Goal: Transaction & Acquisition: Purchase product/service

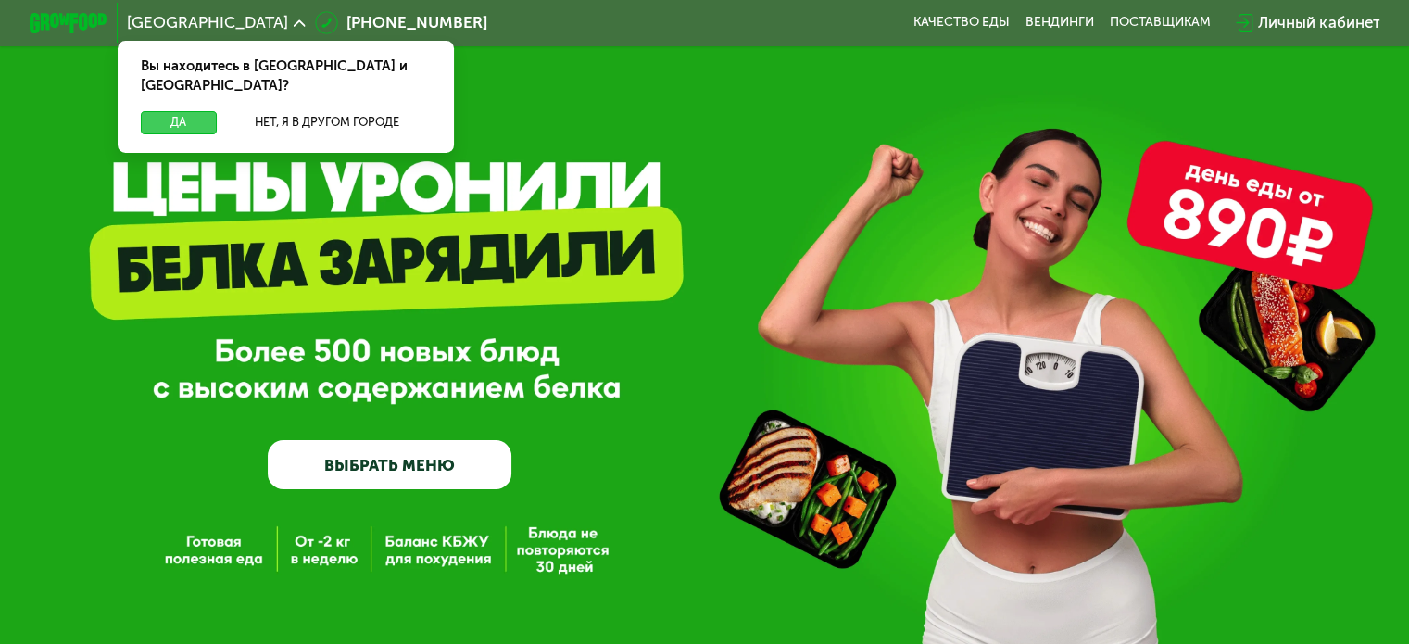
click at [184, 111] on button "Да" at bounding box center [178, 122] width 75 height 23
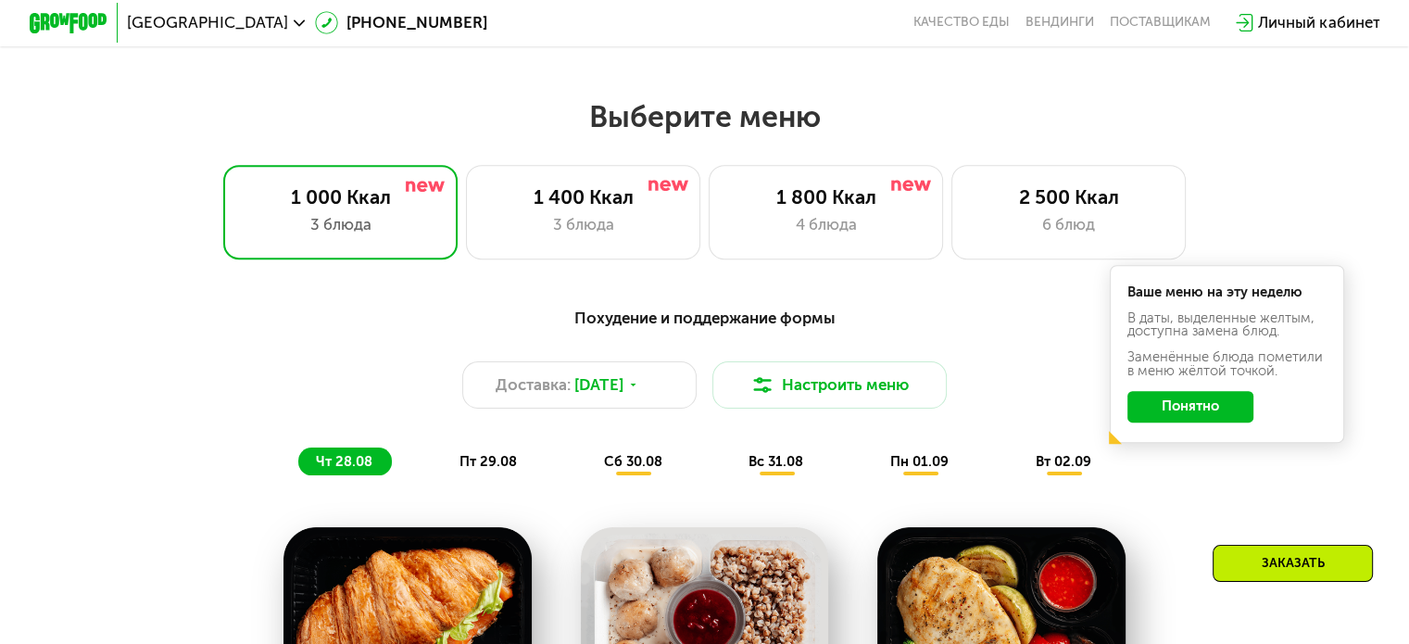
scroll to position [778, 0]
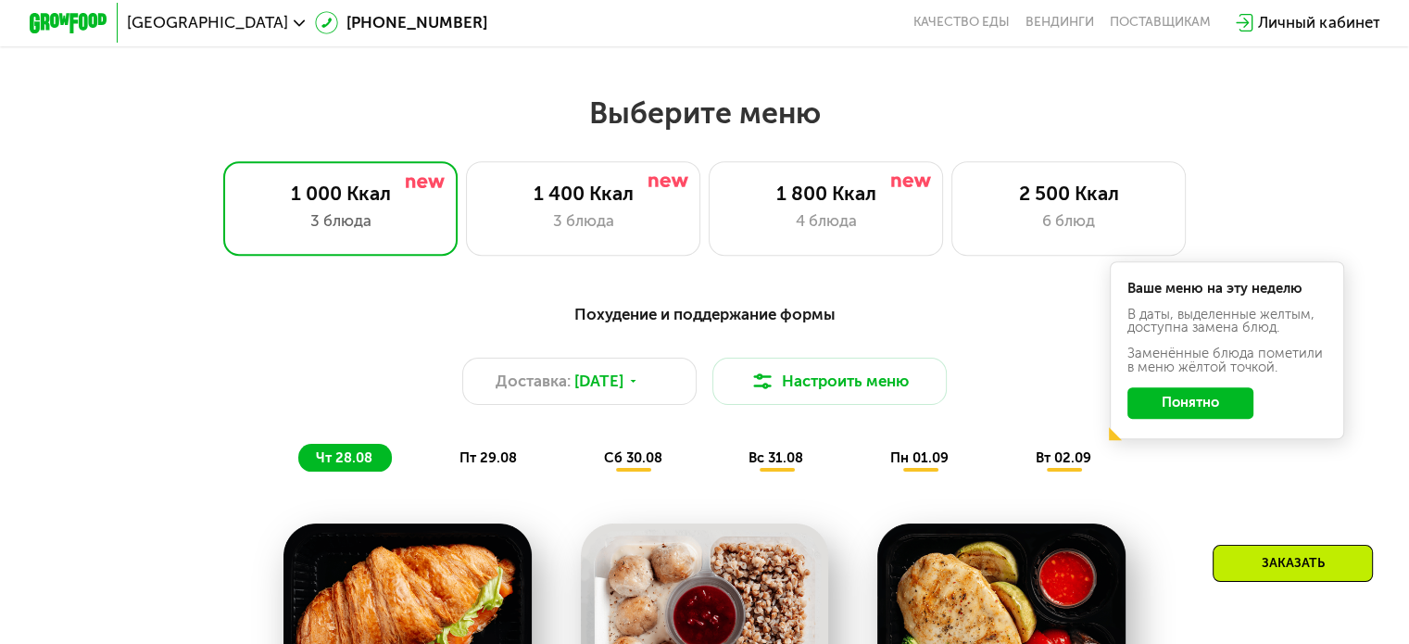
click at [1180, 417] on button "Понятно" at bounding box center [1191, 403] width 126 height 32
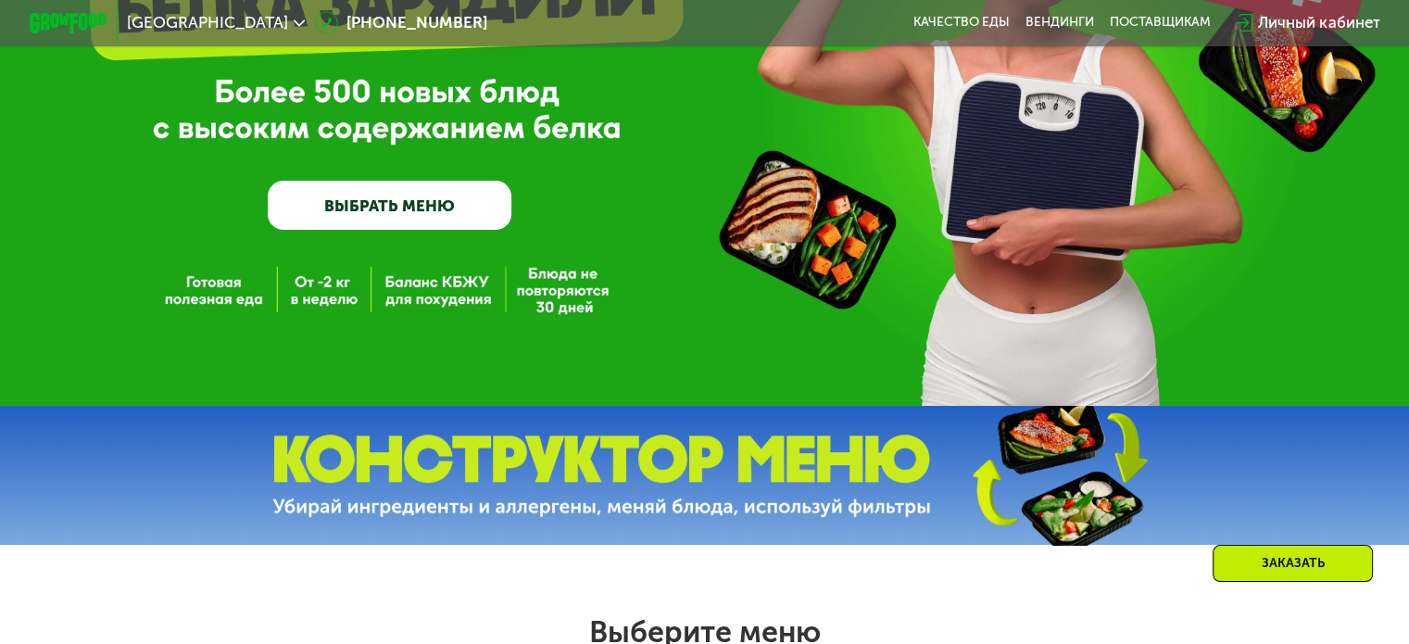
scroll to position [93, 0]
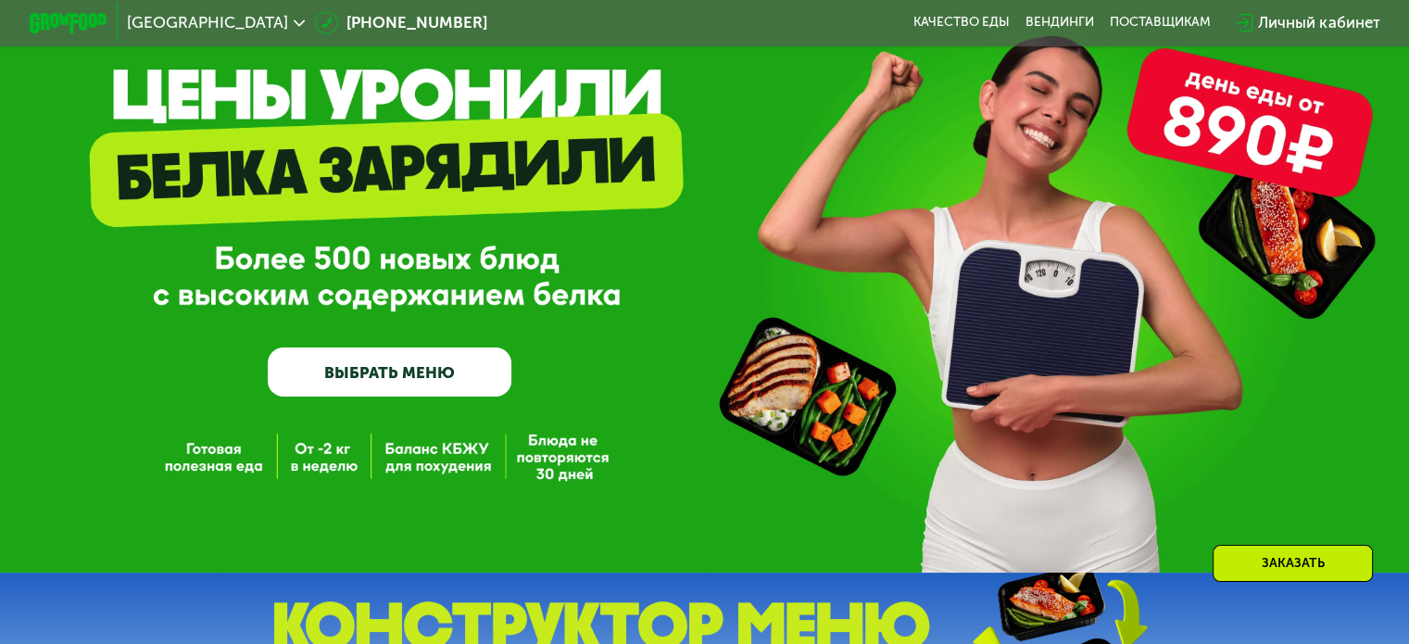
click at [390, 395] on link "ВЫБРАТЬ МЕНЮ" at bounding box center [390, 371] width 244 height 49
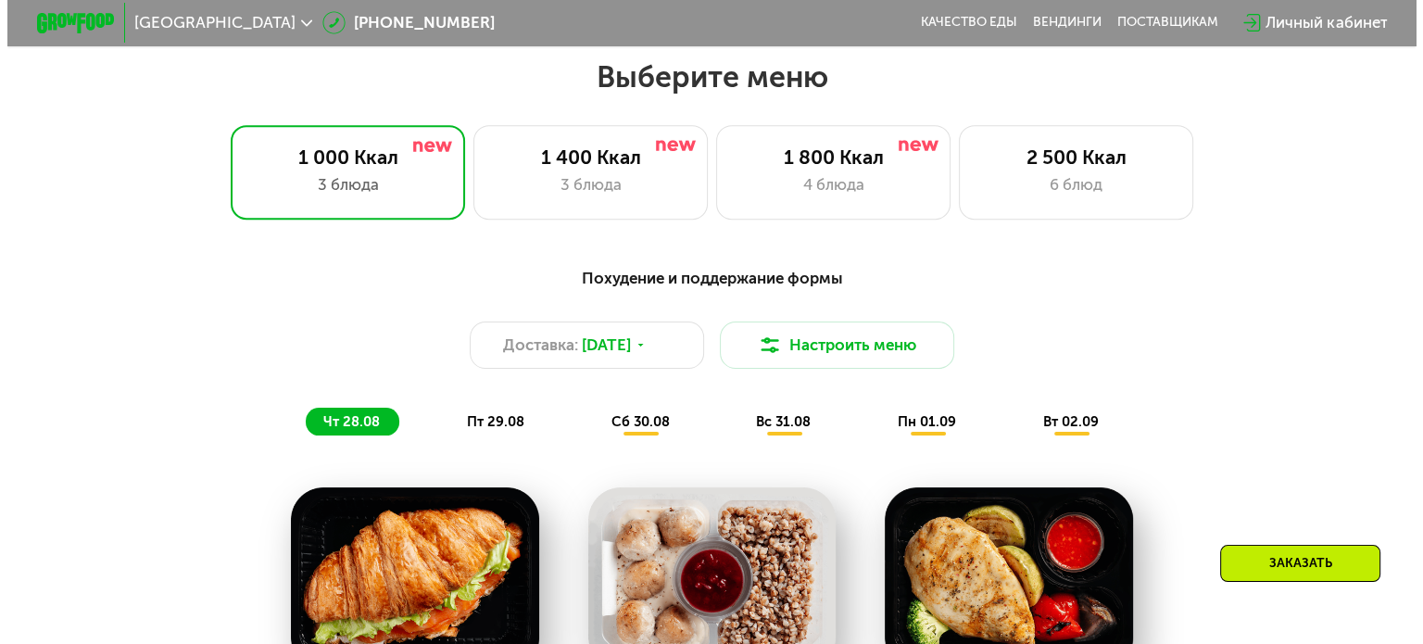
scroll to position [834, 0]
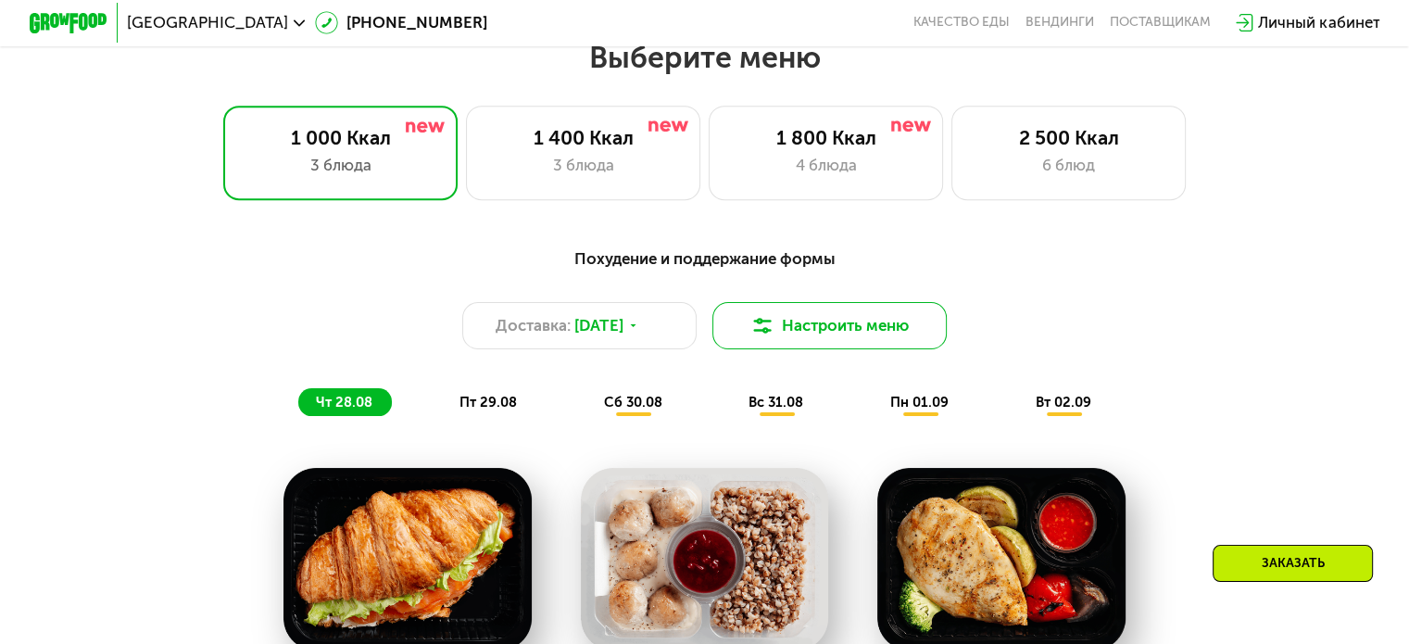
click at [825, 332] on button "Настроить меню" at bounding box center [830, 325] width 235 height 47
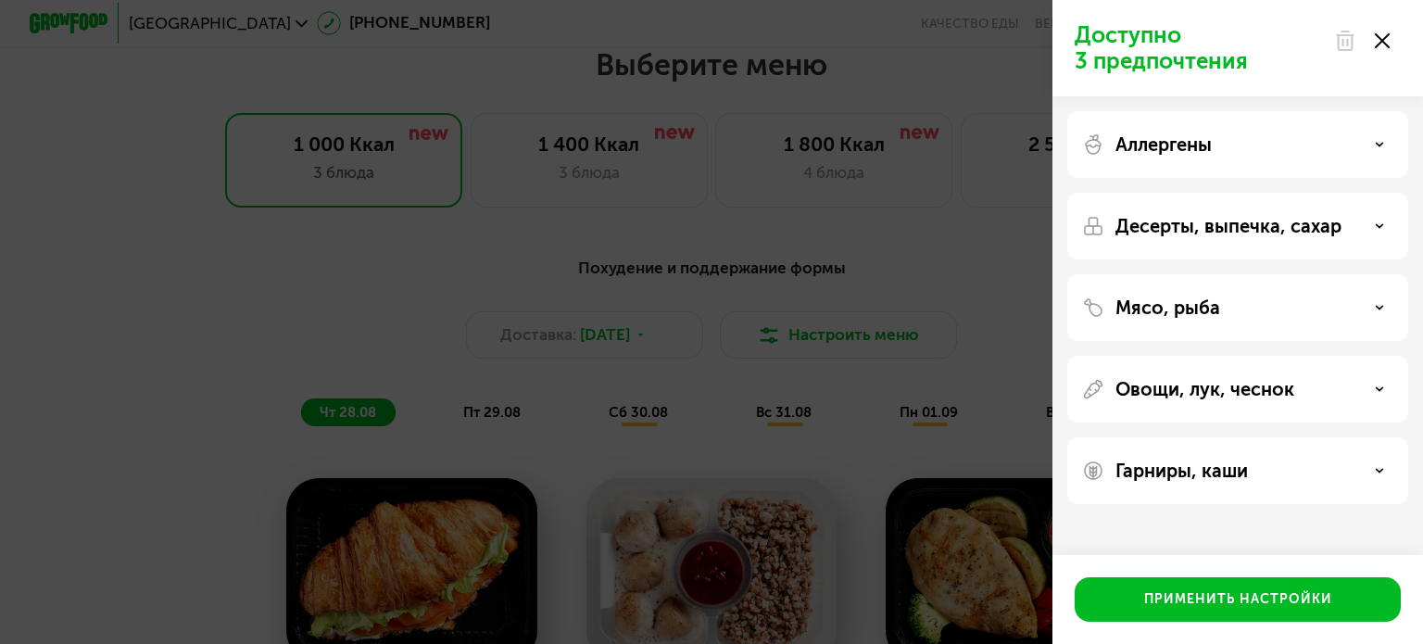
click at [1185, 307] on p "Мясо, рыба" at bounding box center [1168, 308] width 105 height 22
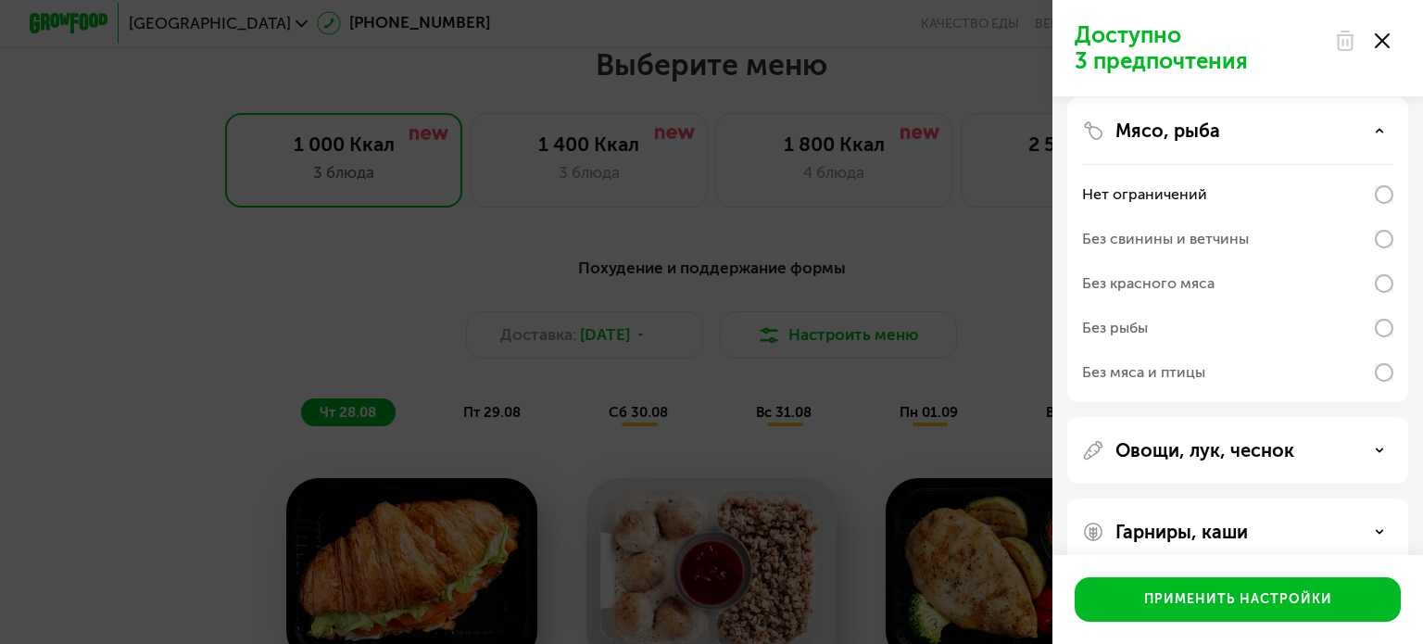
scroll to position [181, 0]
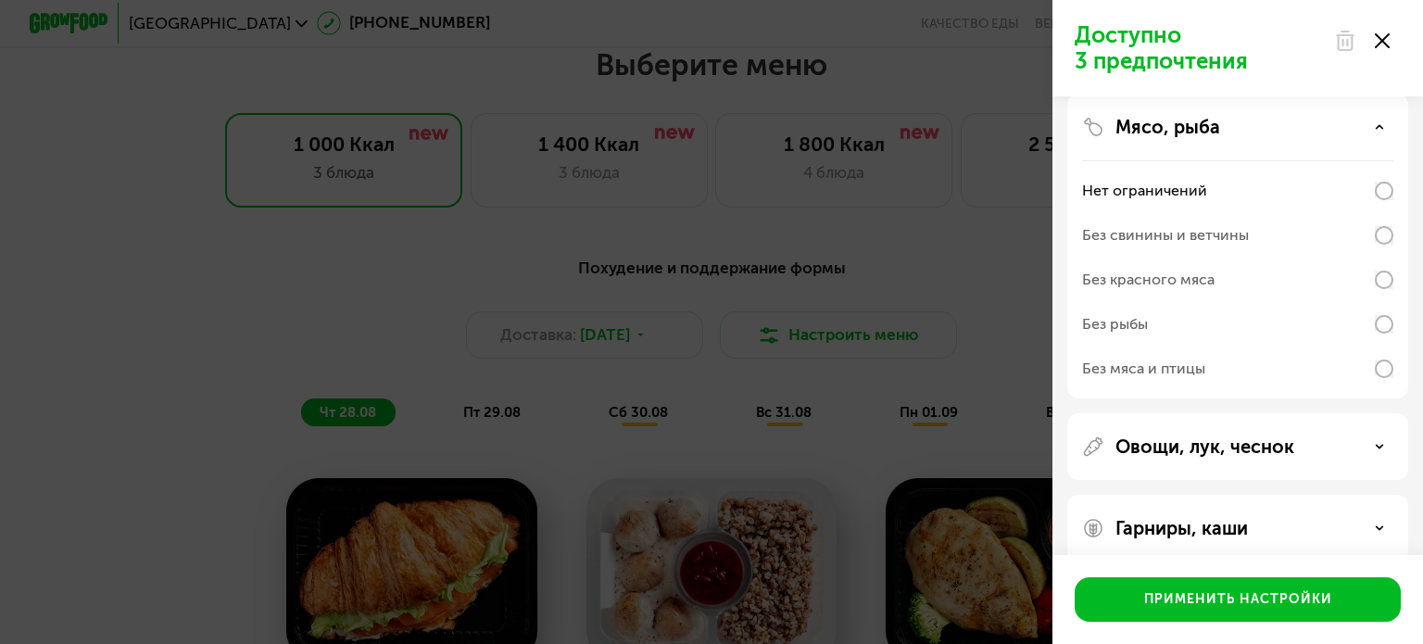
click at [1197, 347] on div "Без рыбы" at bounding box center [1237, 369] width 311 height 44
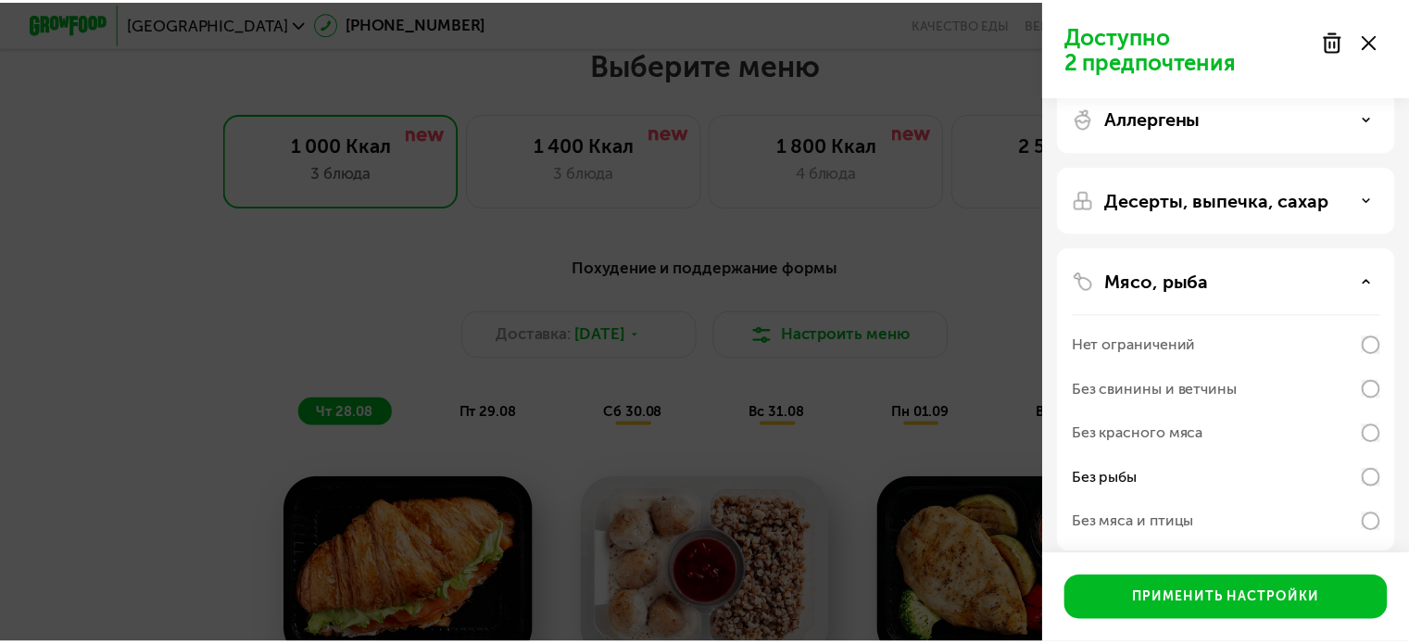
scroll to position [0, 0]
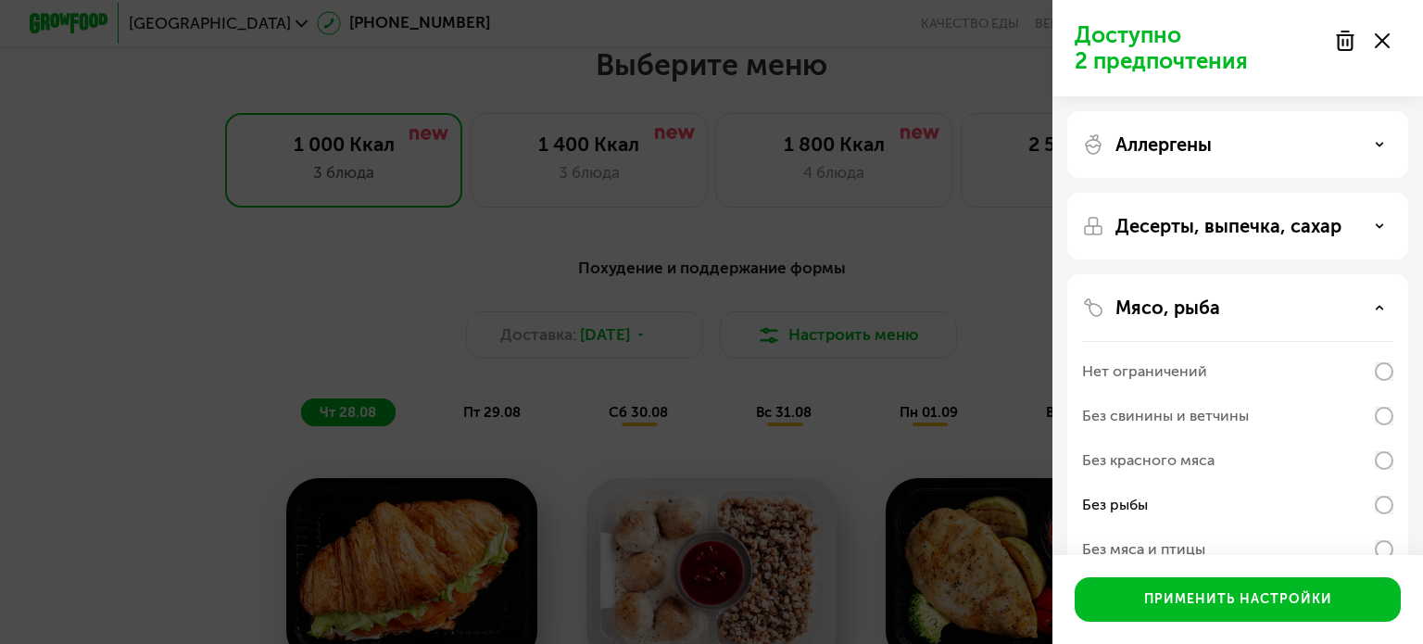
click at [1210, 193] on div "Аллергены" at bounding box center [1237, 226] width 341 height 67
click at [1207, 138] on p "Аллергены" at bounding box center [1164, 144] width 96 height 22
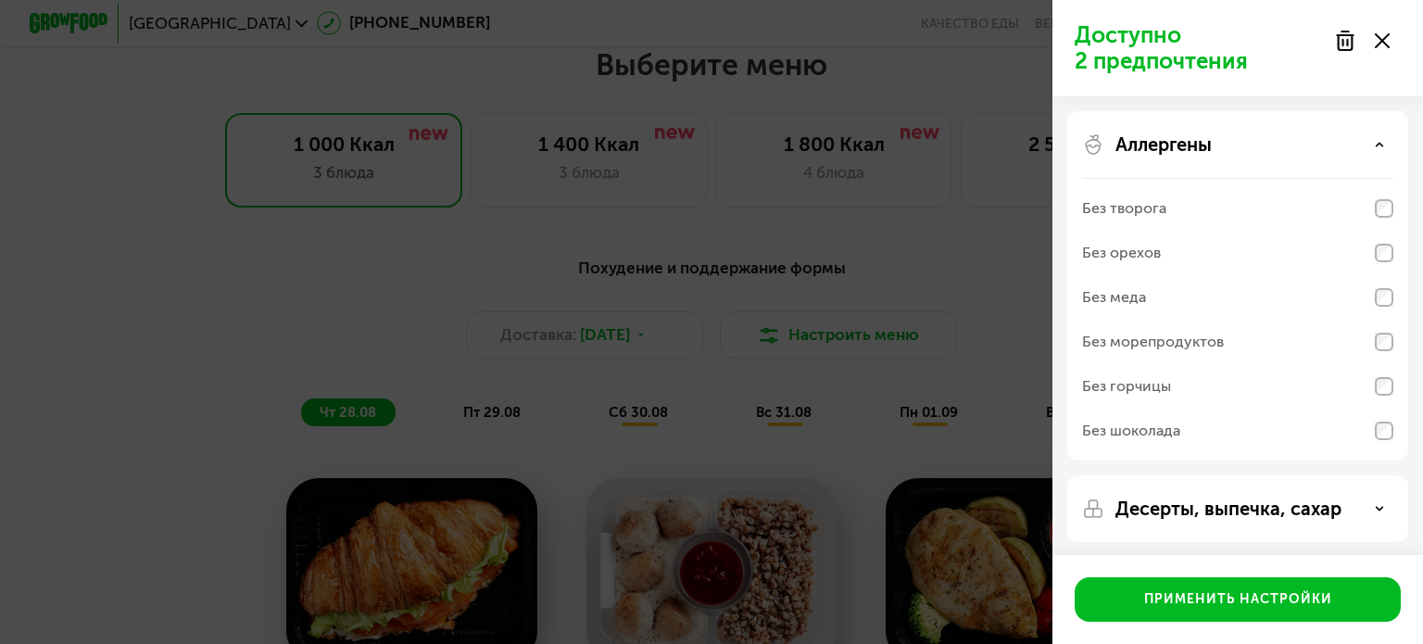
click at [1205, 344] on div "Без морепродуктов" at bounding box center [1153, 342] width 142 height 22
click at [1253, 149] on div "Аллергены" at bounding box center [1237, 144] width 311 height 22
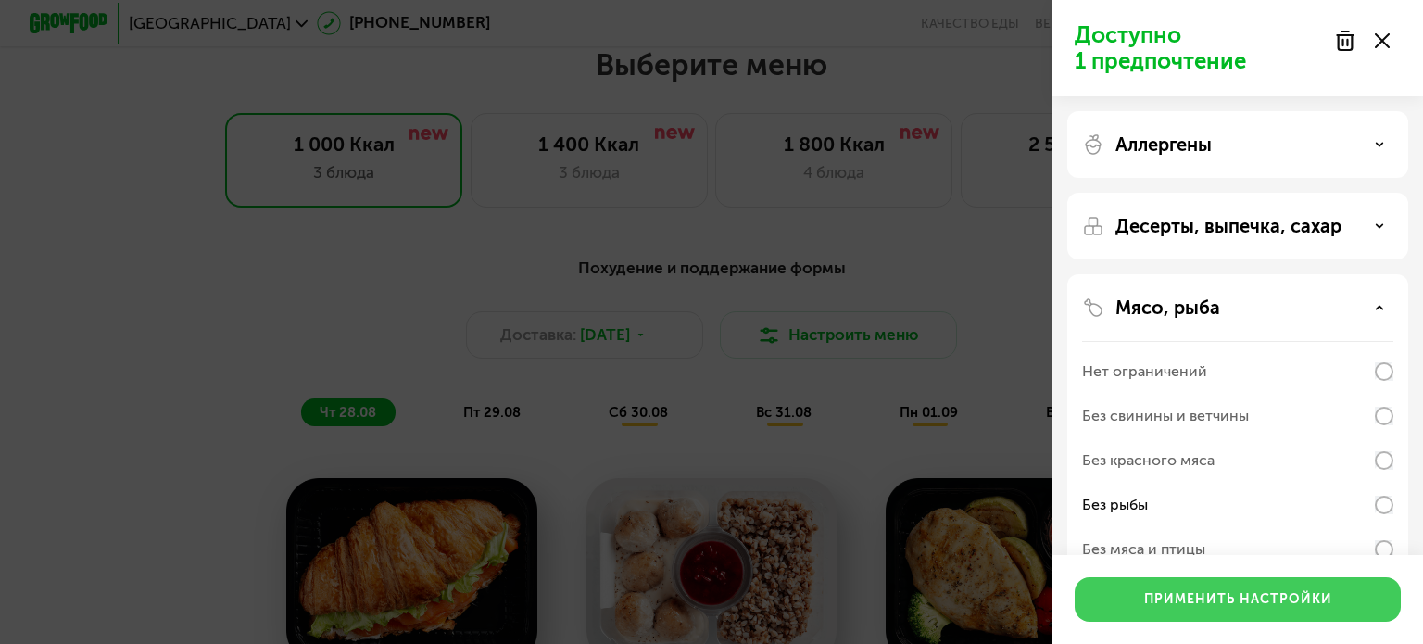
click at [1196, 597] on div "Применить настройки" at bounding box center [1238, 599] width 188 height 19
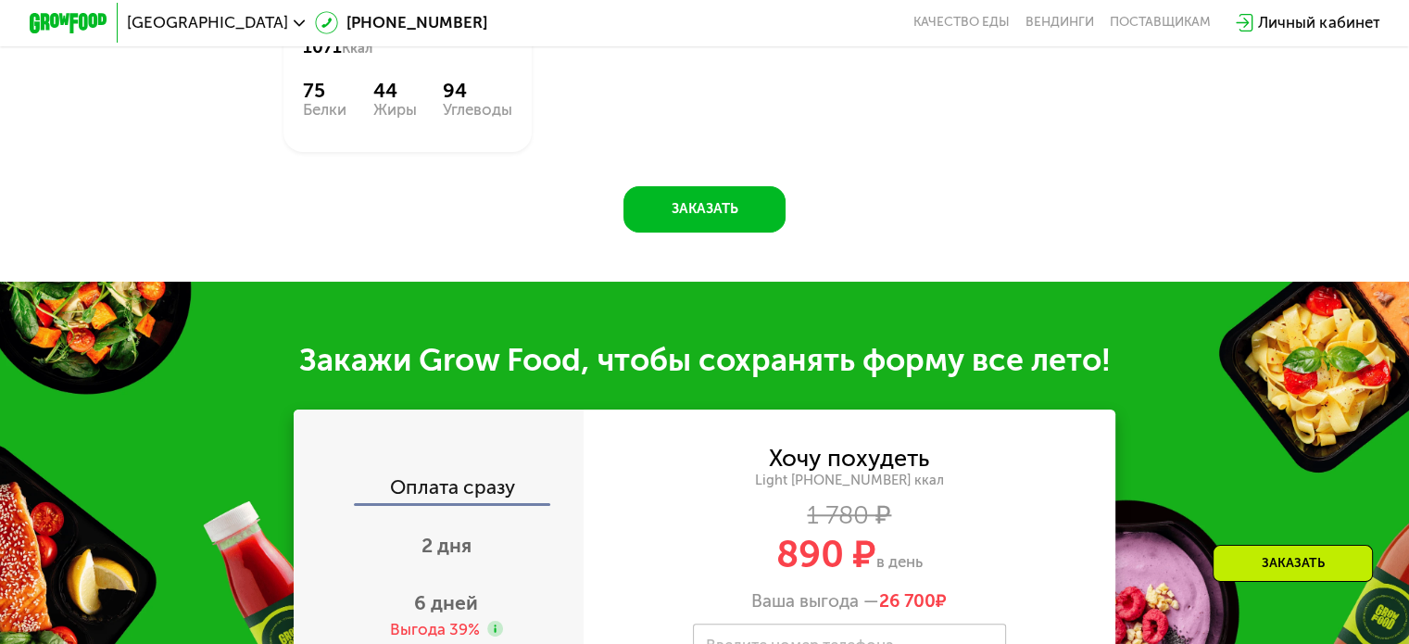
scroll to position [2072, 0]
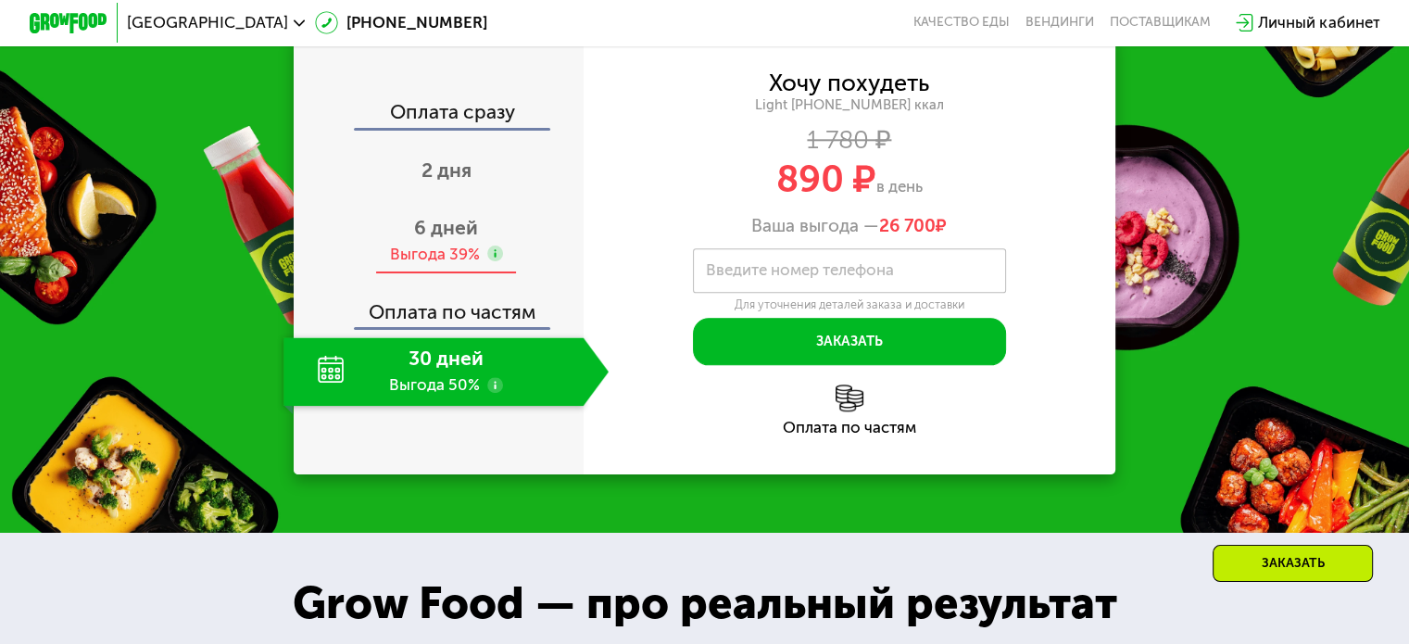
click at [448, 239] on span "6 дней" at bounding box center [446, 227] width 64 height 23
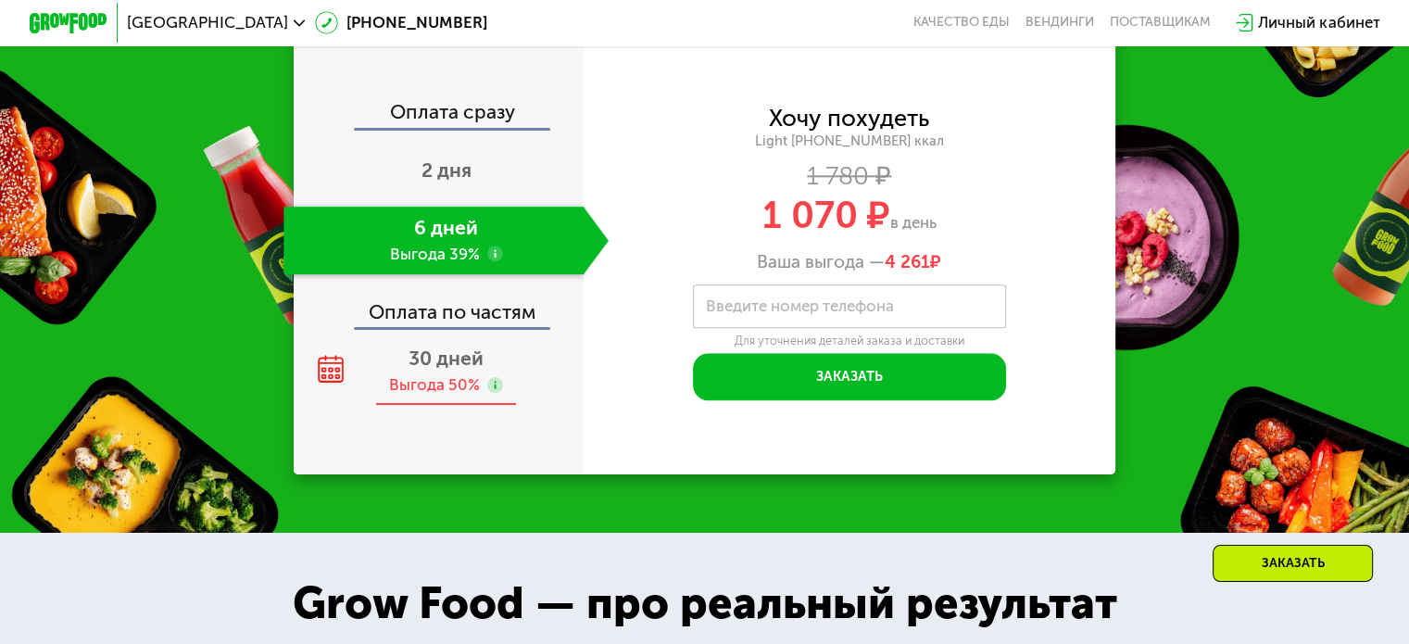
click at [426, 370] on span "30 дней" at bounding box center [446, 358] width 75 height 23
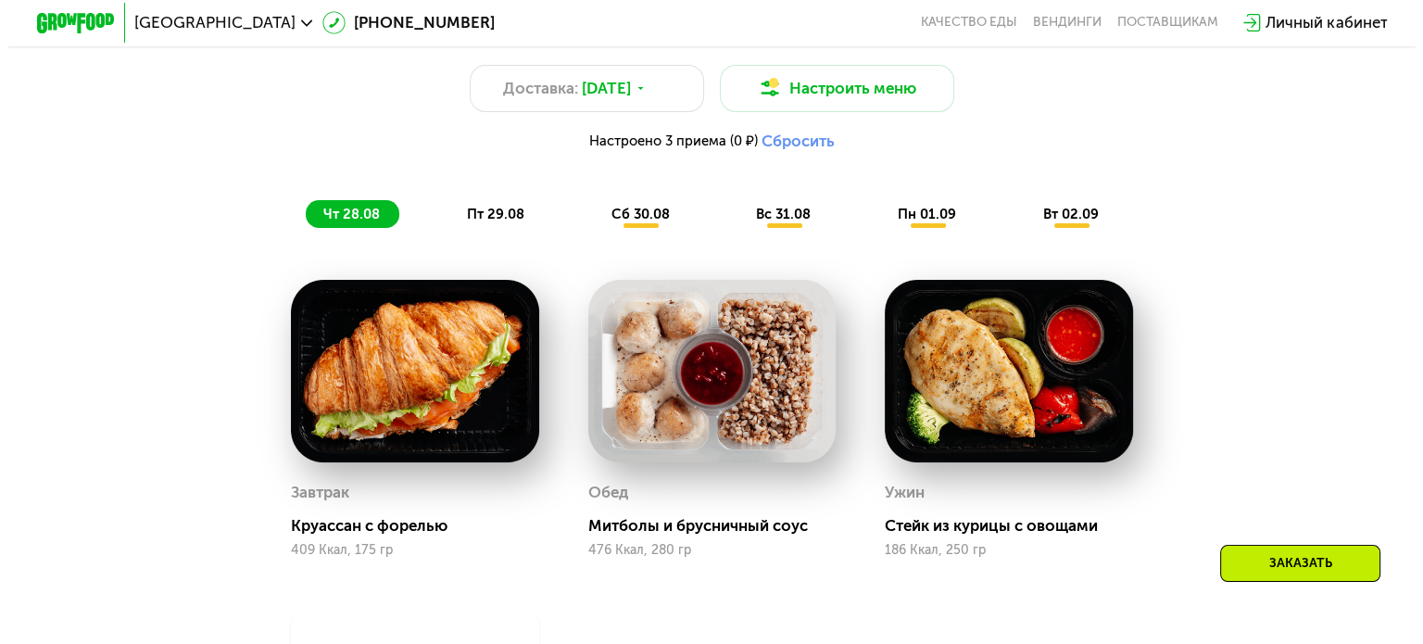
scroll to position [882, 0]
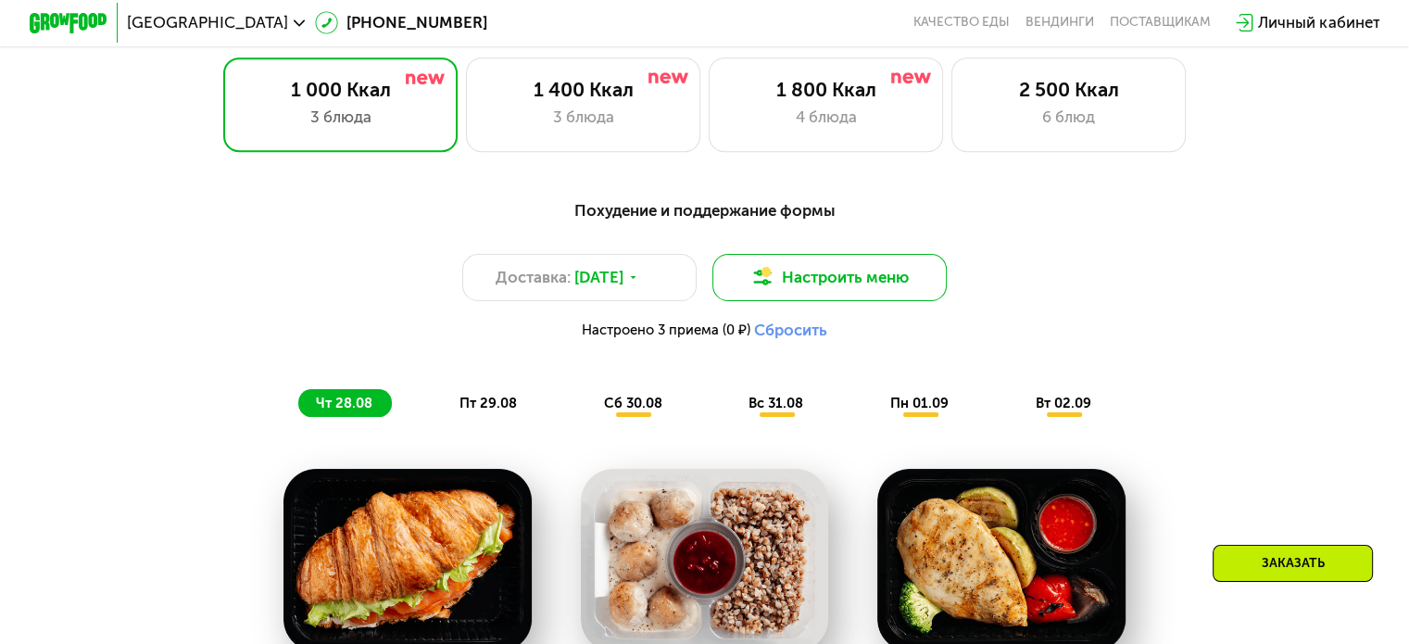
click at [804, 288] on button "Настроить меню" at bounding box center [830, 277] width 235 height 47
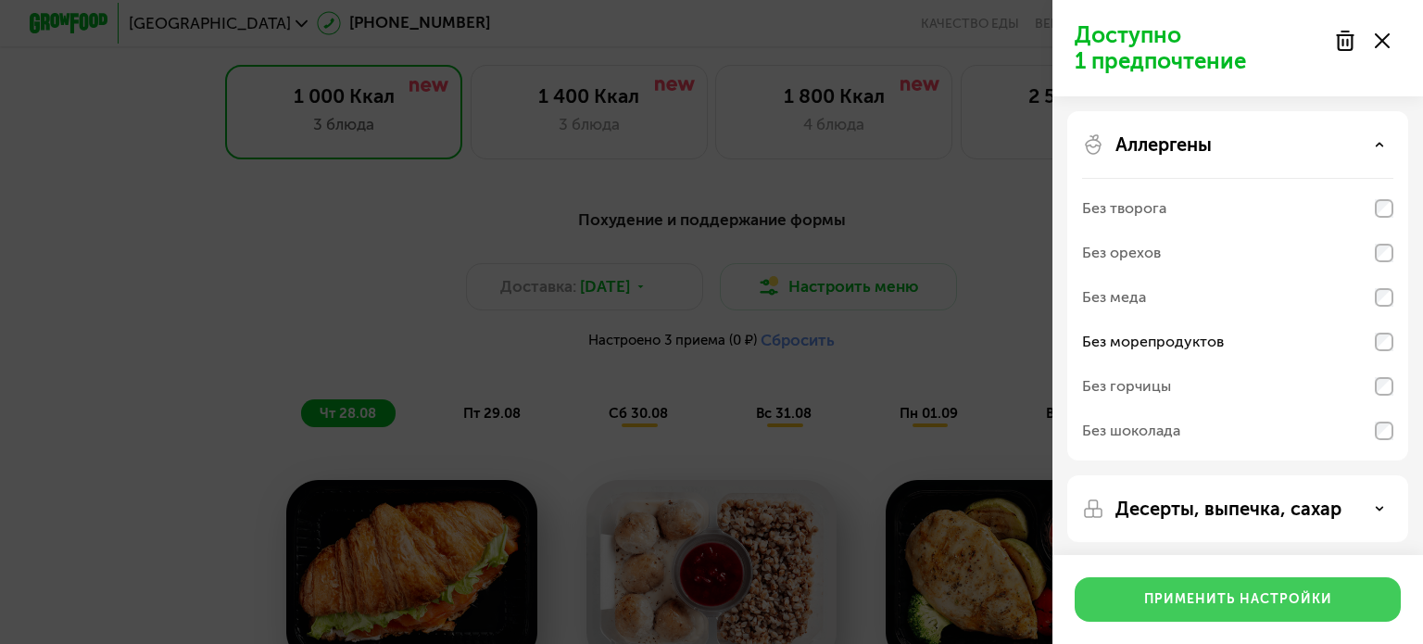
click at [1225, 596] on div "Применить настройки" at bounding box center [1238, 599] width 188 height 19
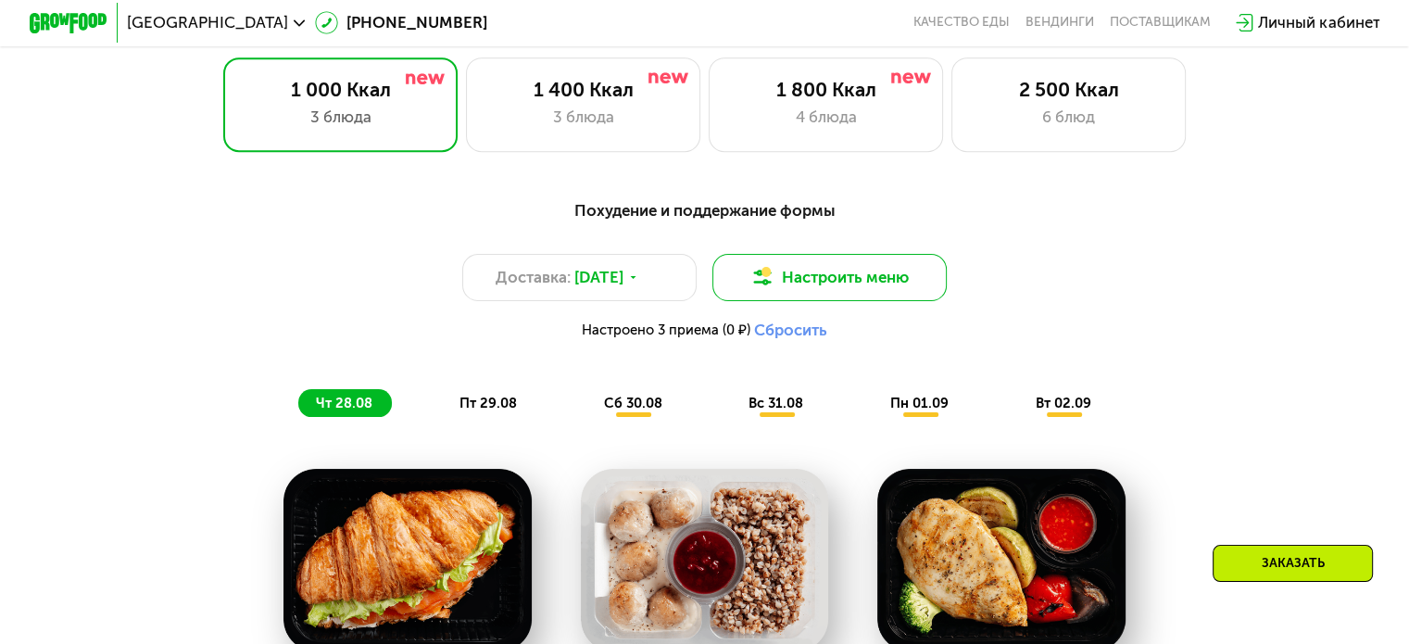
click at [868, 272] on button "Настроить меню" at bounding box center [830, 277] width 235 height 47
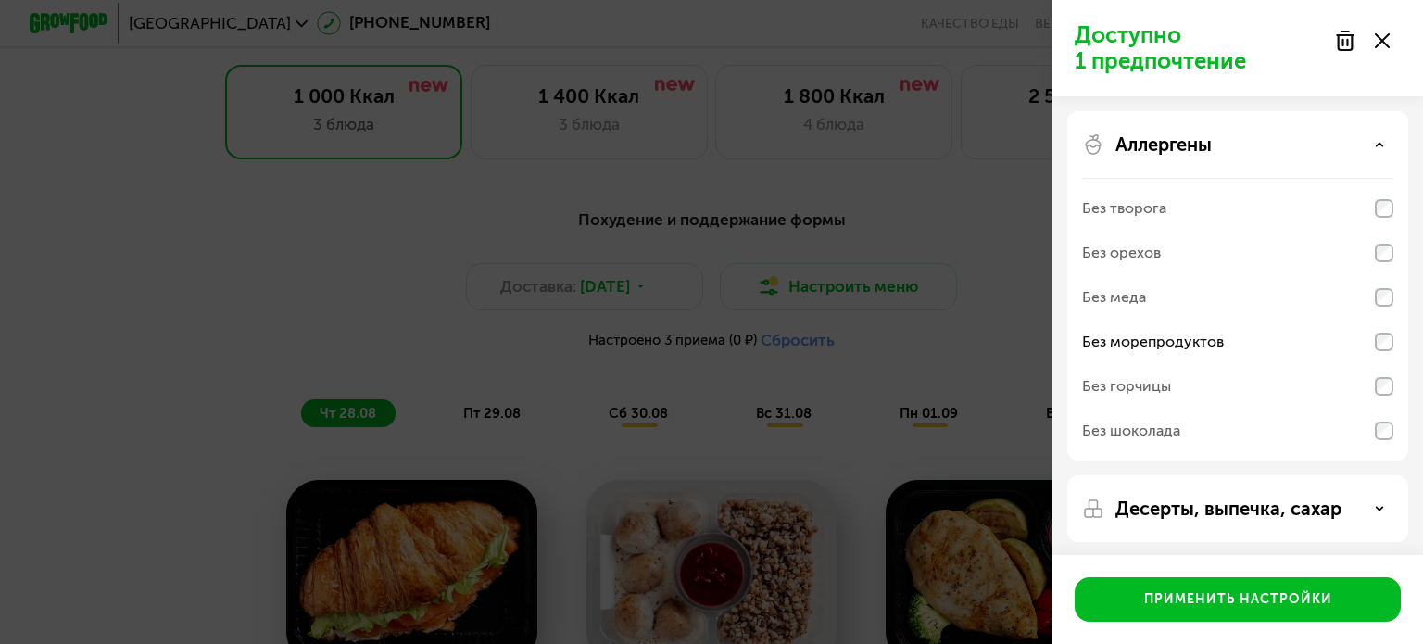
click at [1172, 143] on p "Аллергены" at bounding box center [1164, 144] width 96 height 22
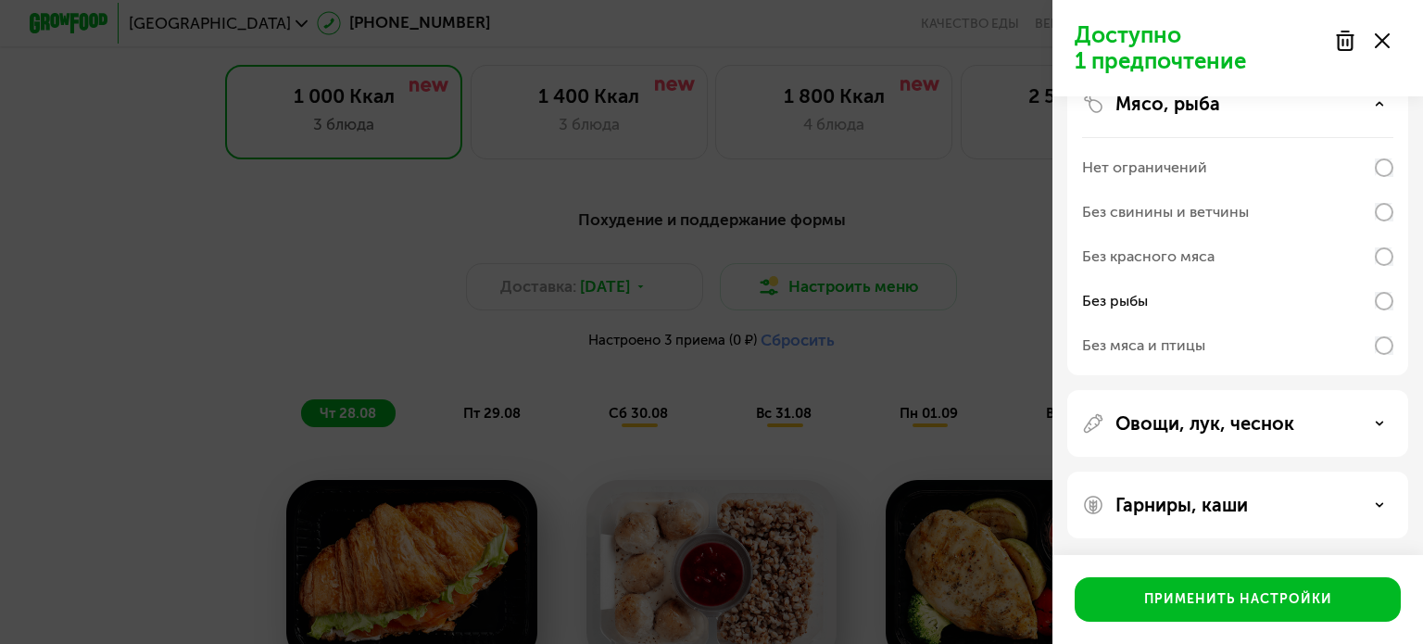
scroll to position [205, 0]
click at [1223, 411] on p "Овощи, лук, чеснок" at bounding box center [1205, 422] width 179 height 22
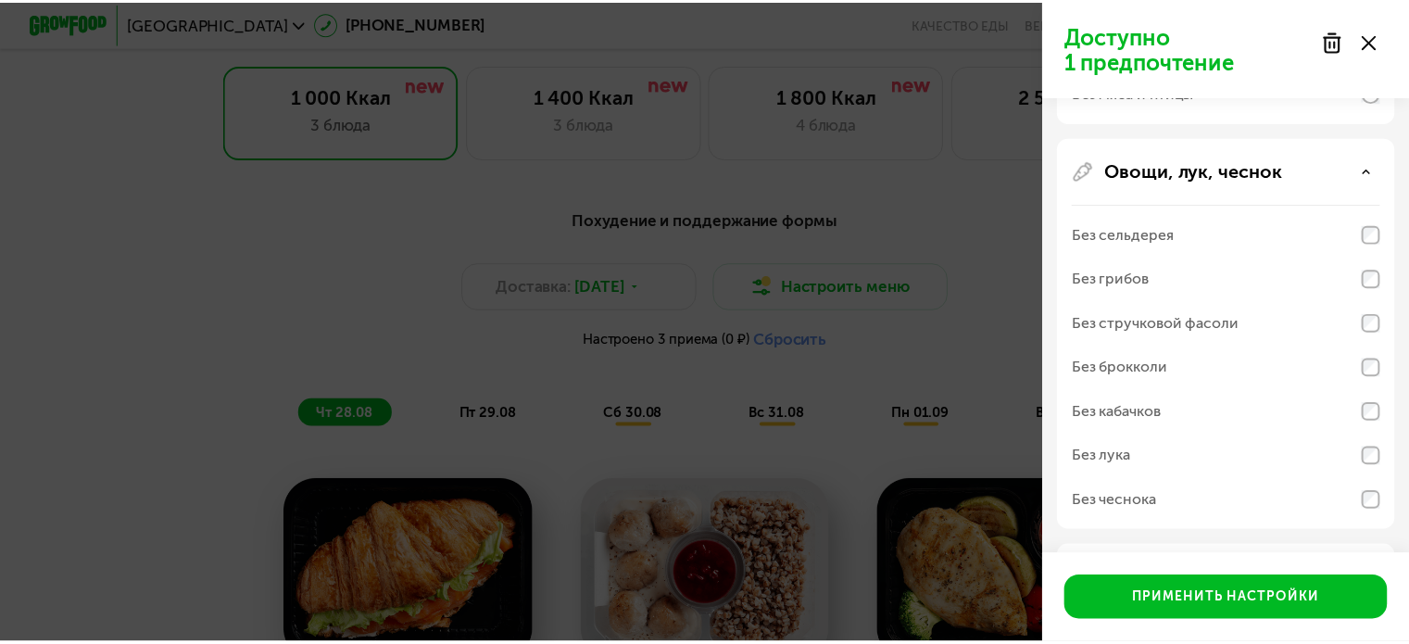
scroll to position [509, 0]
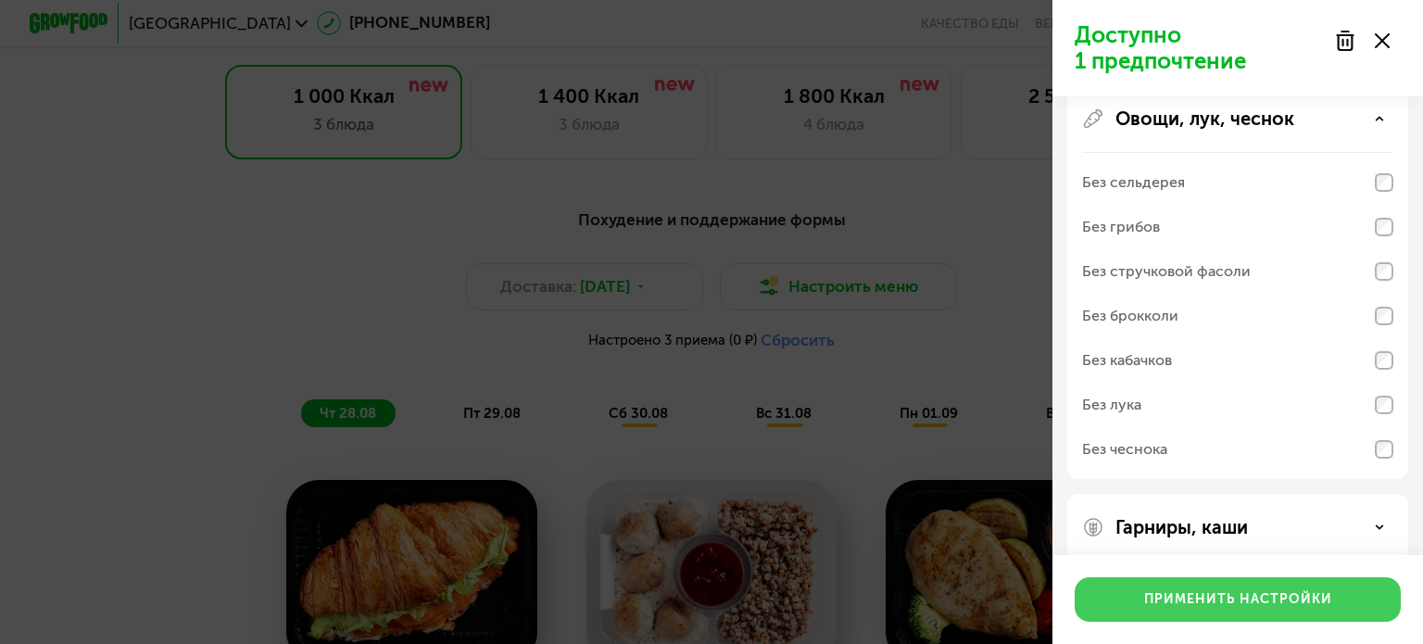
click at [1271, 603] on div "Применить настройки" at bounding box center [1238, 599] width 188 height 19
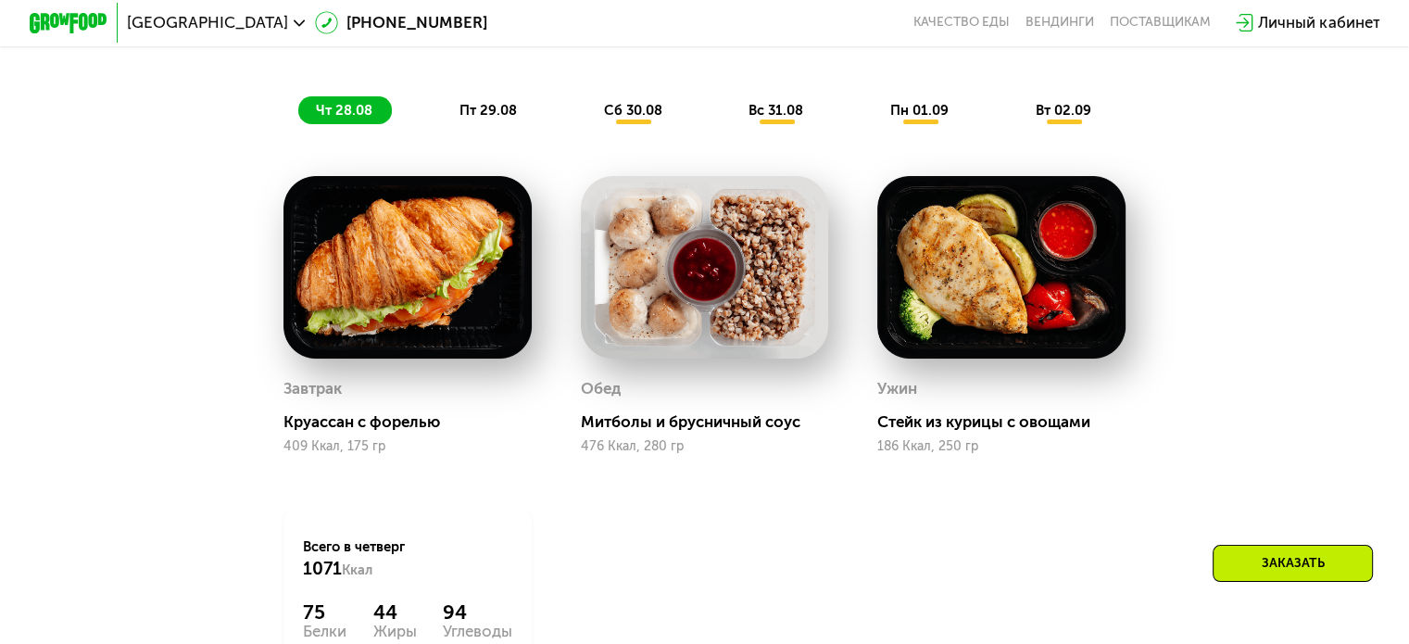
scroll to position [1222, 0]
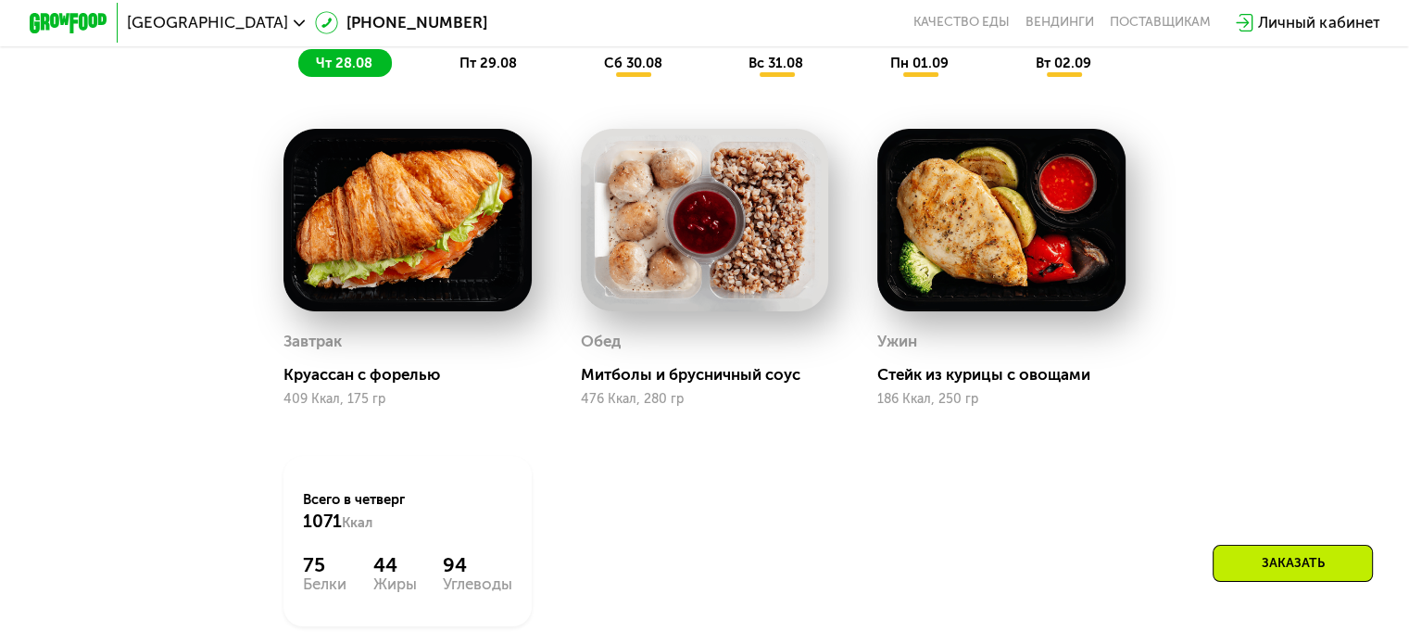
click at [475, 196] on img at bounding box center [408, 220] width 248 height 183
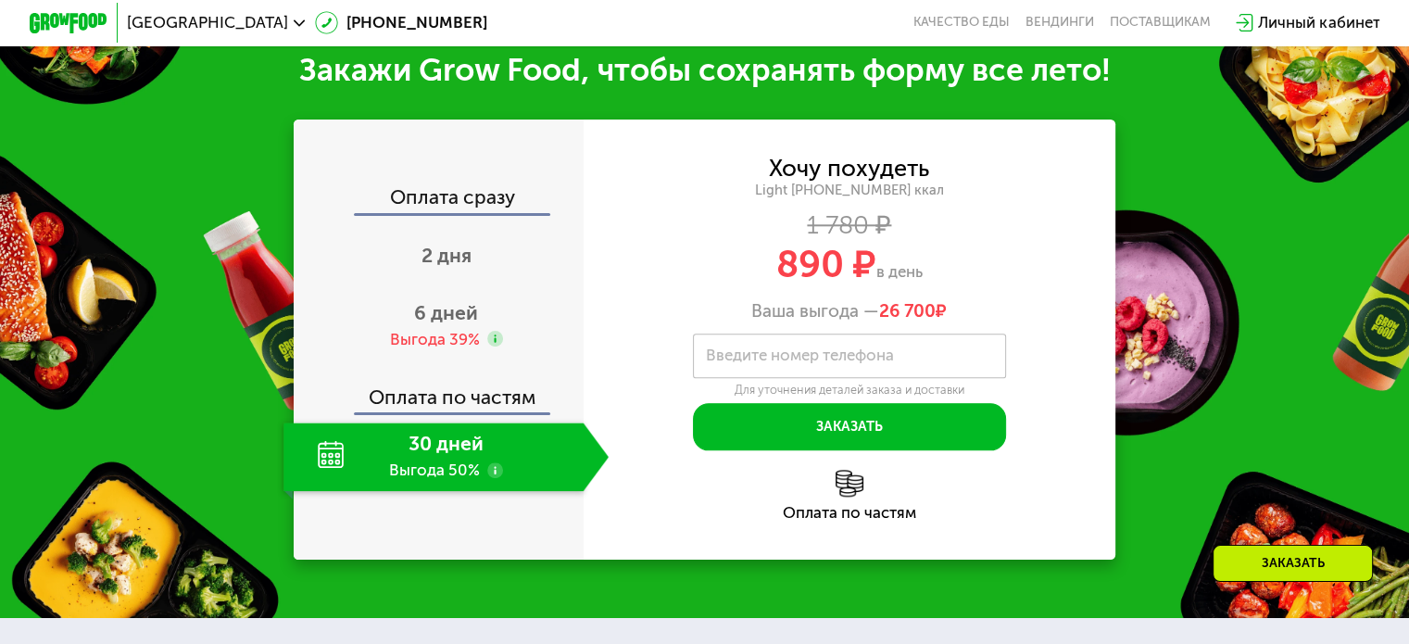
scroll to position [1979, 0]
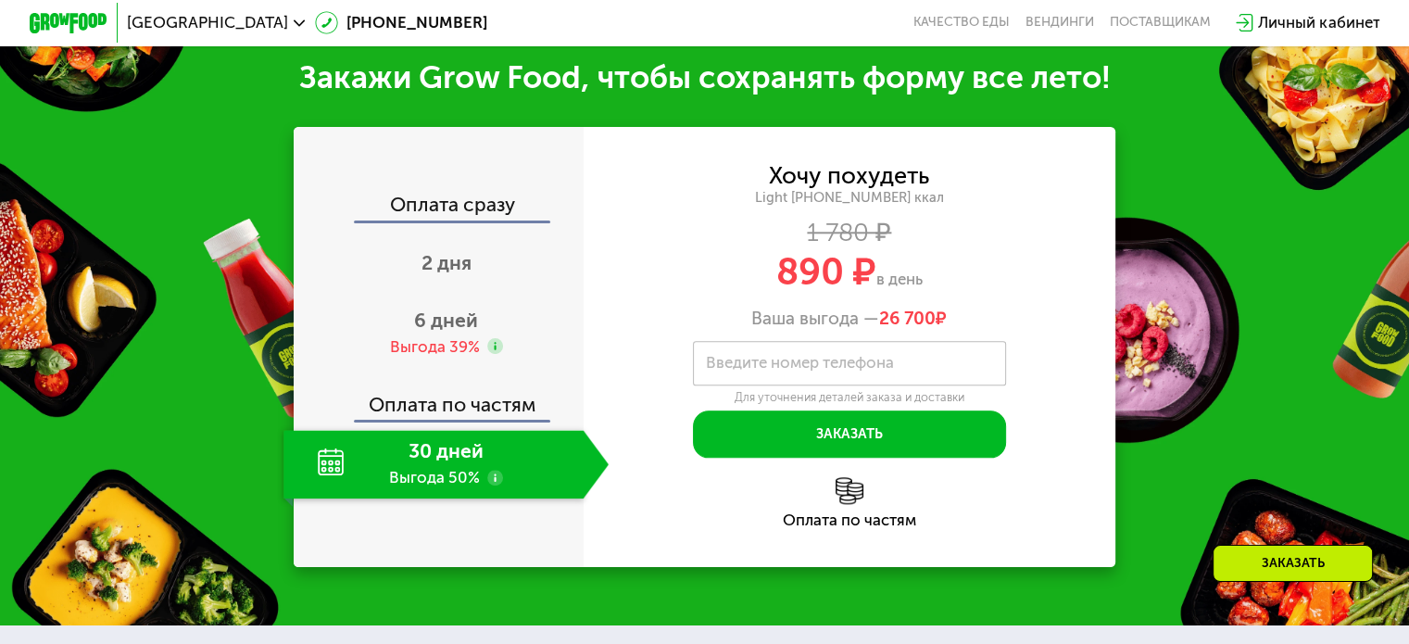
drag, startPoint x: 950, startPoint y: 333, endPoint x: 885, endPoint y: 331, distance: 64.9
click at [885, 329] on span "26 700 ₽" at bounding box center [913, 318] width 68 height 21
click at [885, 329] on span "26 700" at bounding box center [907, 318] width 57 height 21
click at [969, 170] on div "Хочу похудеть Light [PHONE_NUMBER] ккал 1 780 ₽ 890 ₽ в день Ваша выгода — 26 7…" at bounding box center [850, 347] width 533 height 440
drag, startPoint x: 838, startPoint y: 555, endPoint x: 837, endPoint y: 537, distance: 18.6
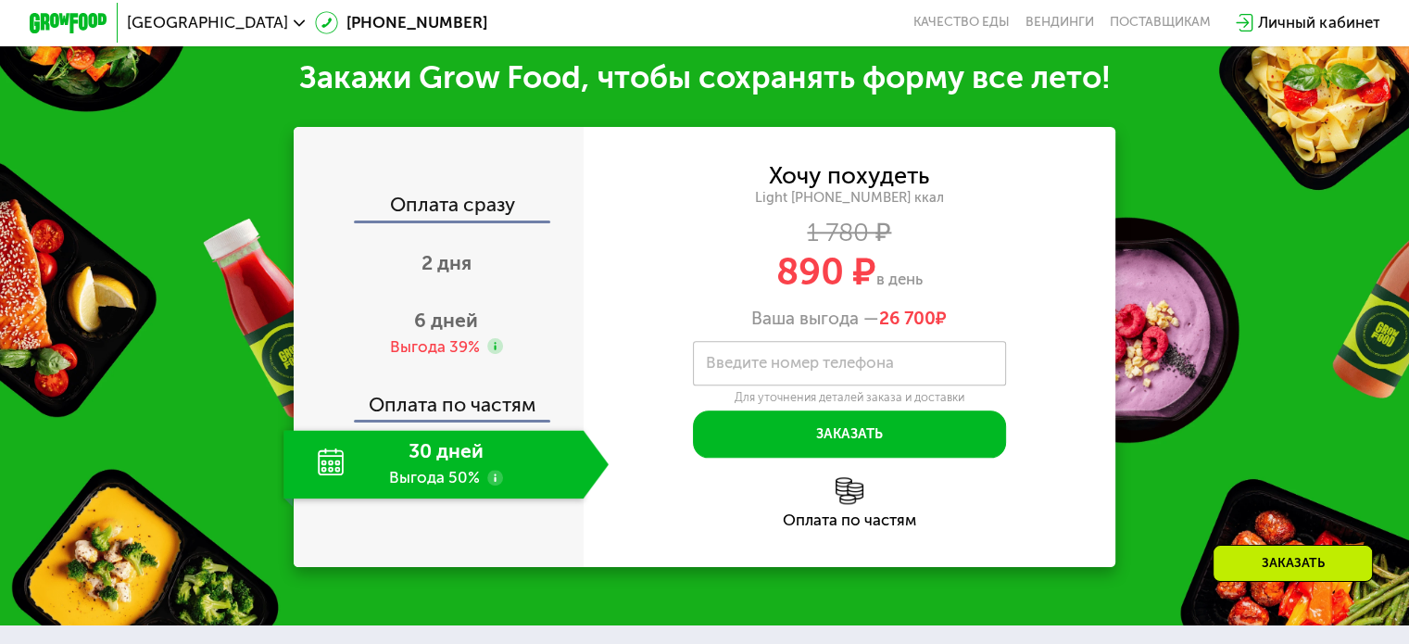
click at [837, 537] on div "Хочу похудеть Light [PHONE_NUMBER] ккал 1 780 ₽ 890 ₽ в день Ваша выгода — 26 7…" at bounding box center [850, 347] width 533 height 440
click at [837, 528] on div "Оплата по частям" at bounding box center [850, 520] width 533 height 16
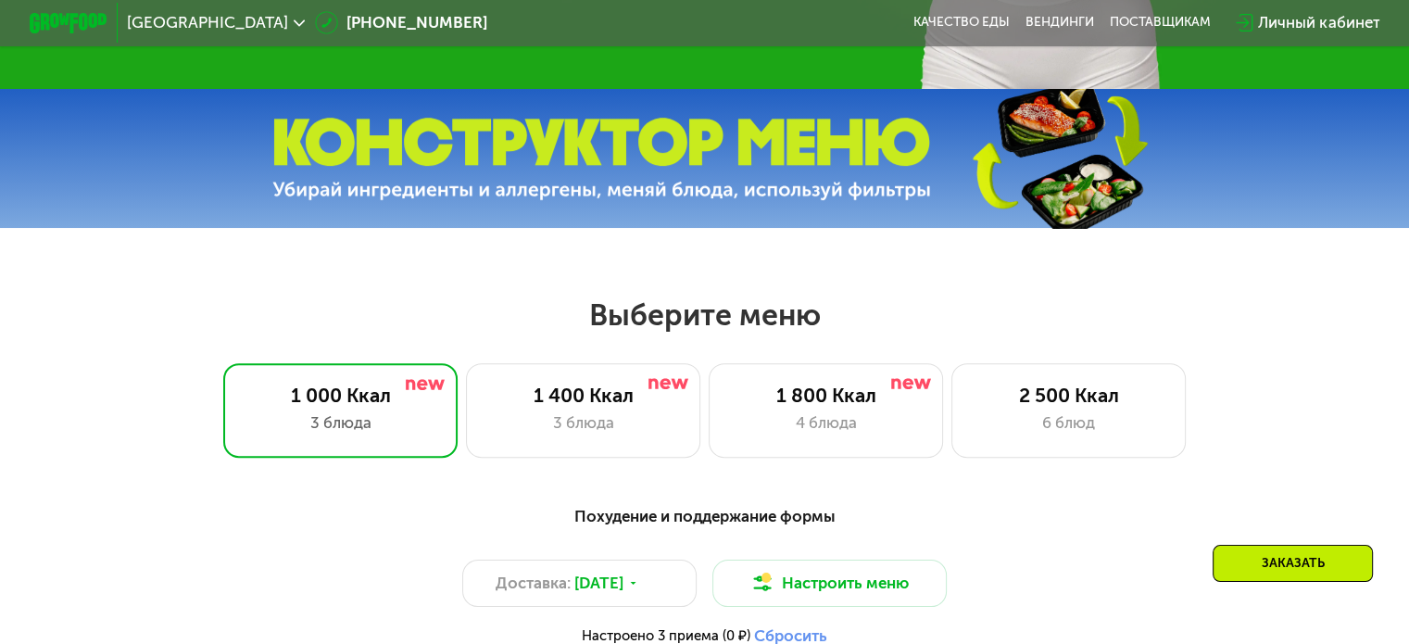
scroll to position [576, 0]
click at [1279, 23] on div "Личный кабинет" at bounding box center [1318, 22] width 121 height 23
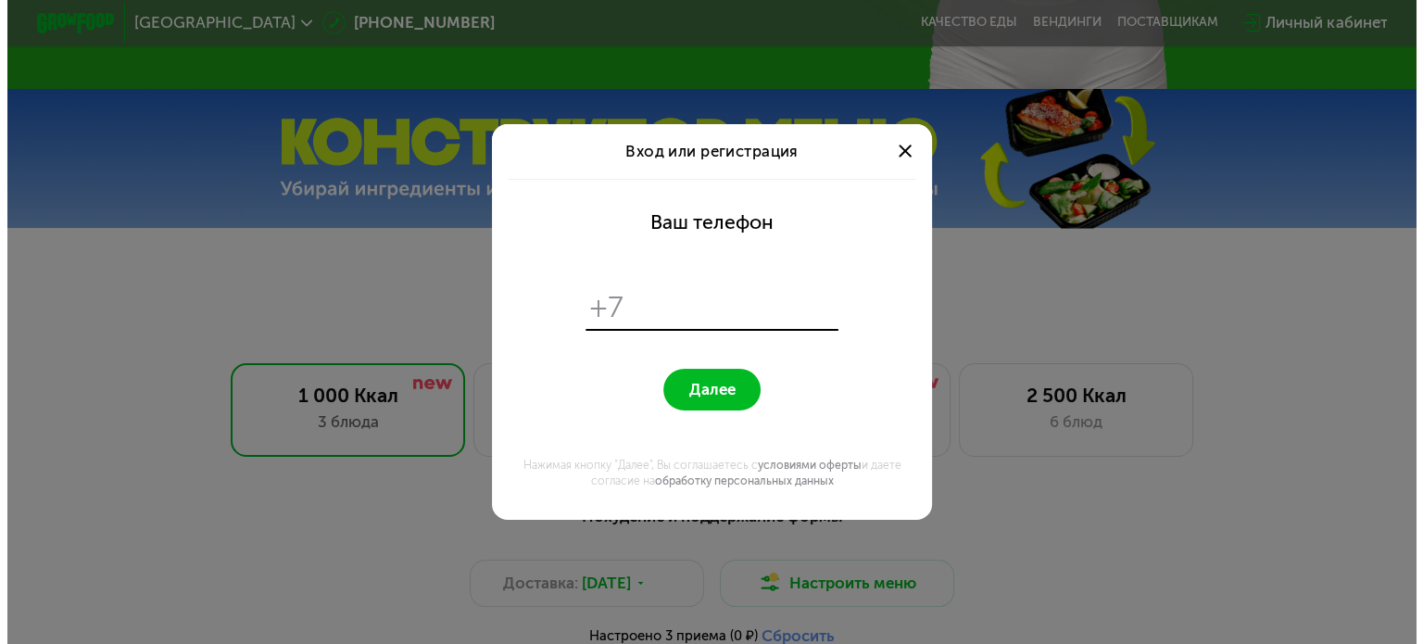
scroll to position [0, 0]
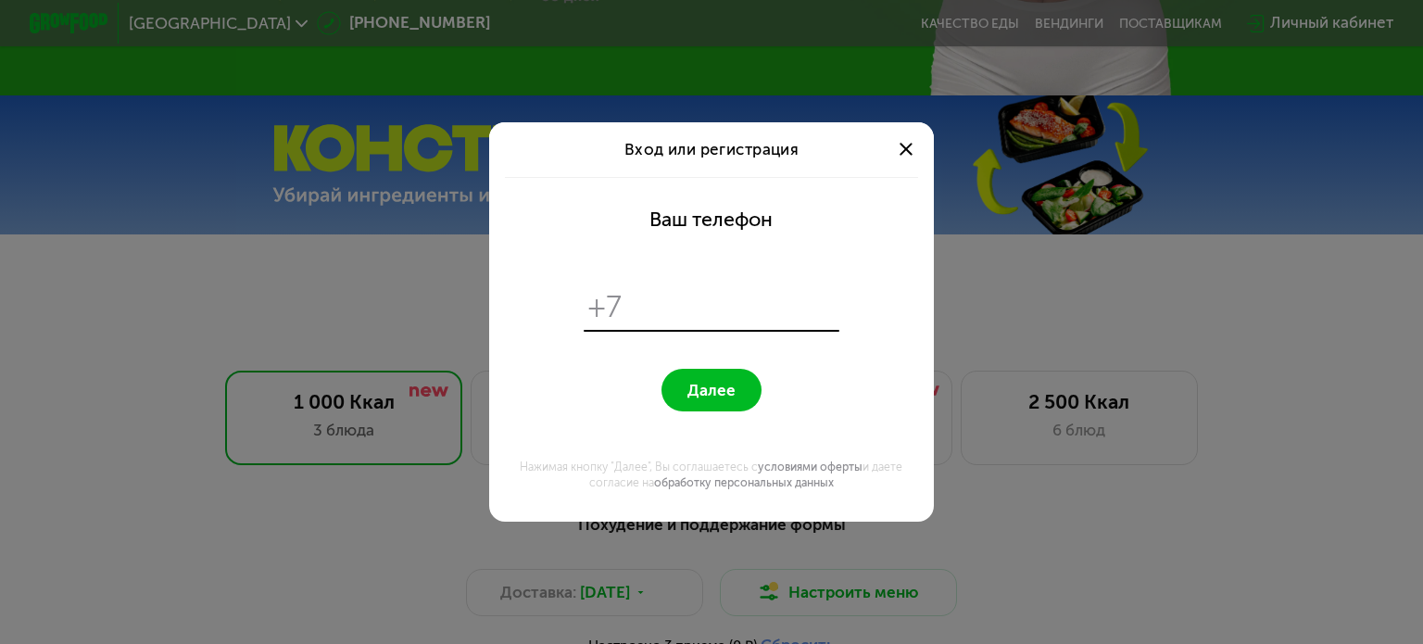
type input "*"
type input "**********"
click at [723, 377] on button "Далее" at bounding box center [711, 390] width 99 height 43
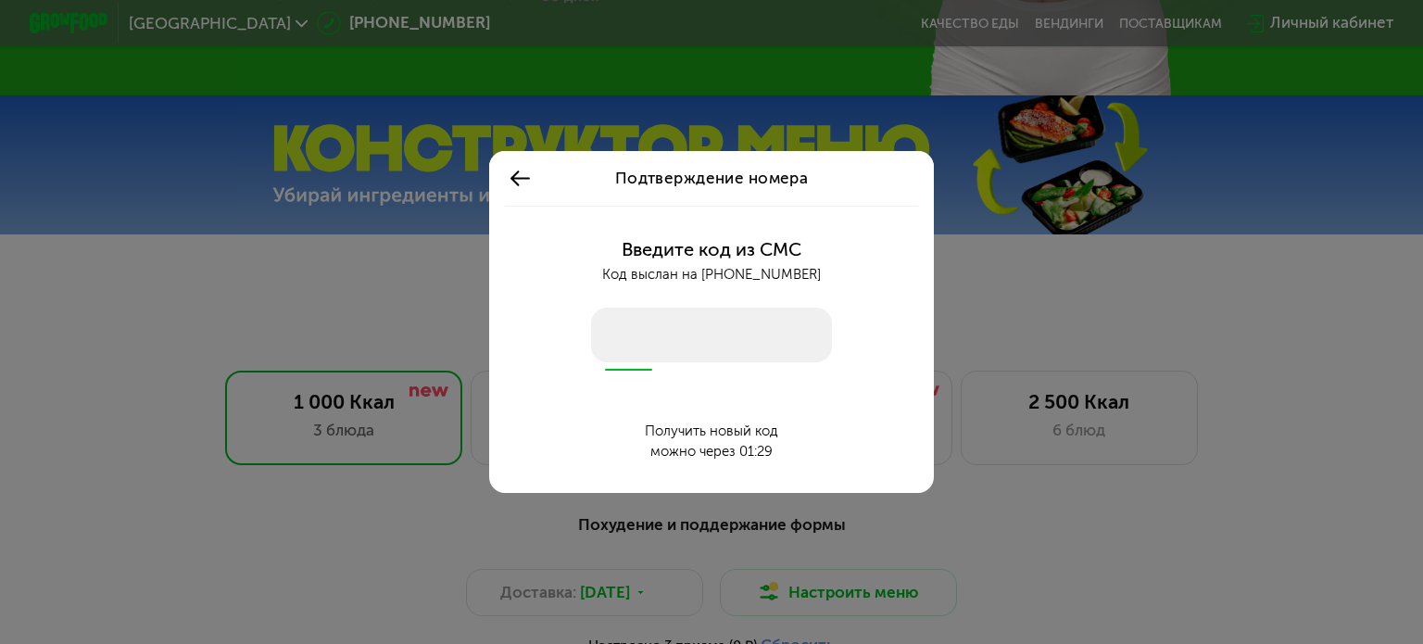
click at [718, 324] on input "number" at bounding box center [711, 336] width 241 height 56
type input "****"
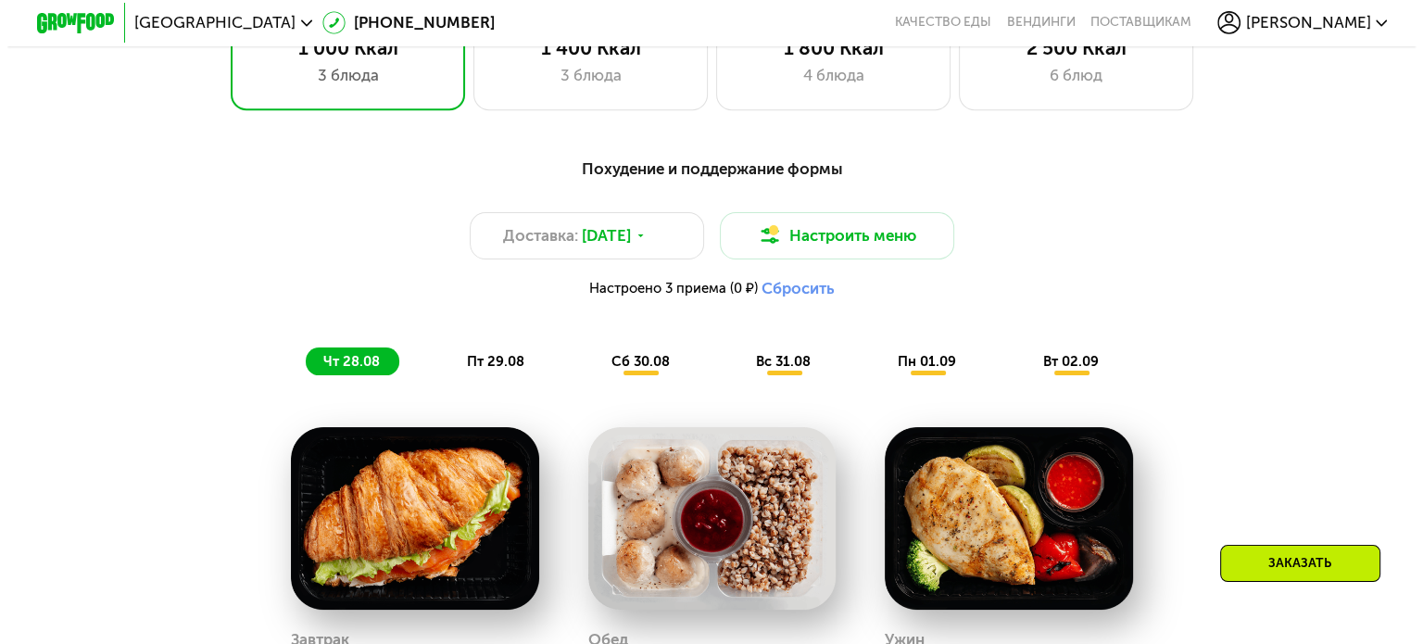
scroll to position [915, 0]
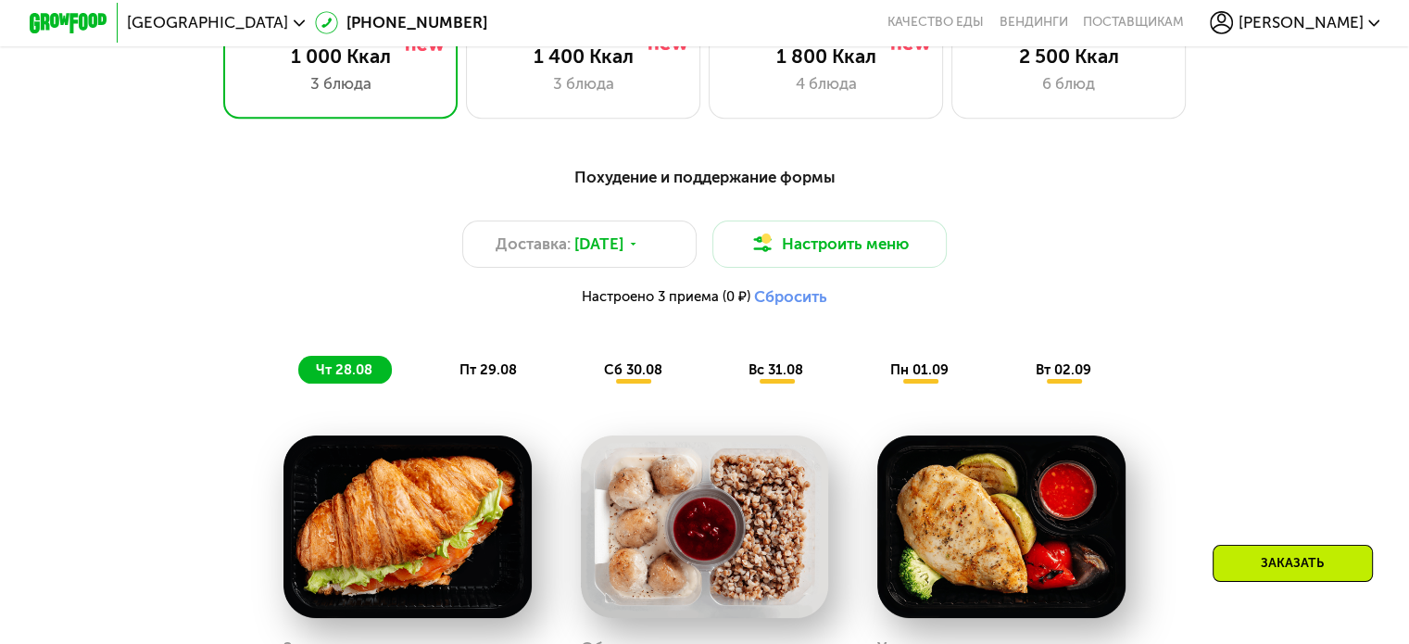
click at [587, 376] on div "пт 29.08" at bounding box center [634, 370] width 95 height 28
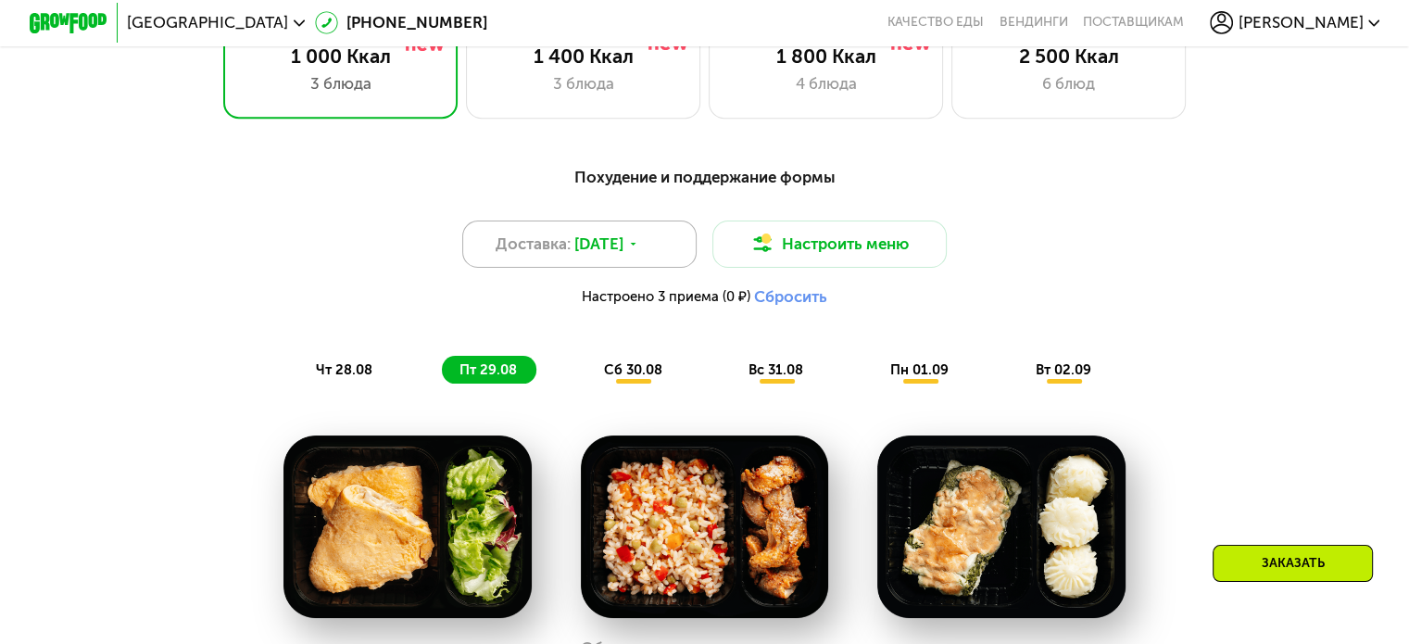
click at [592, 256] on span "[DATE]" at bounding box center [598, 244] width 49 height 23
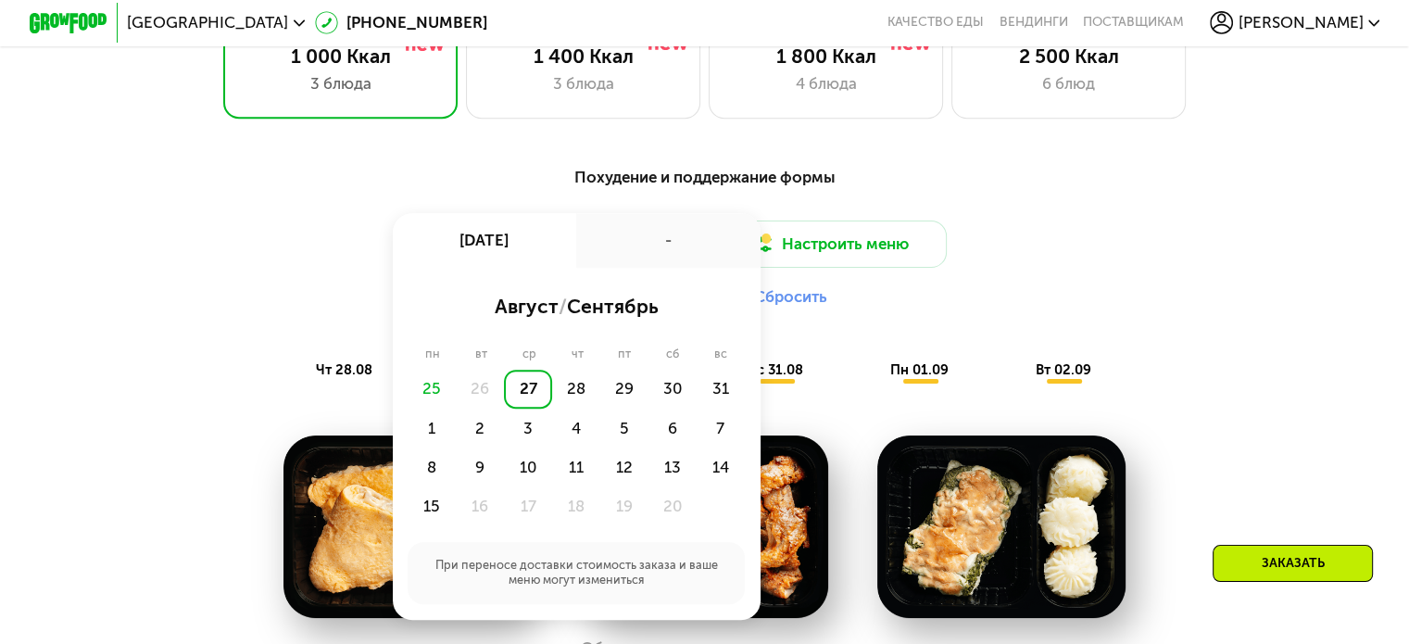
click at [636, 249] on div "-" at bounding box center [668, 240] width 184 height 55
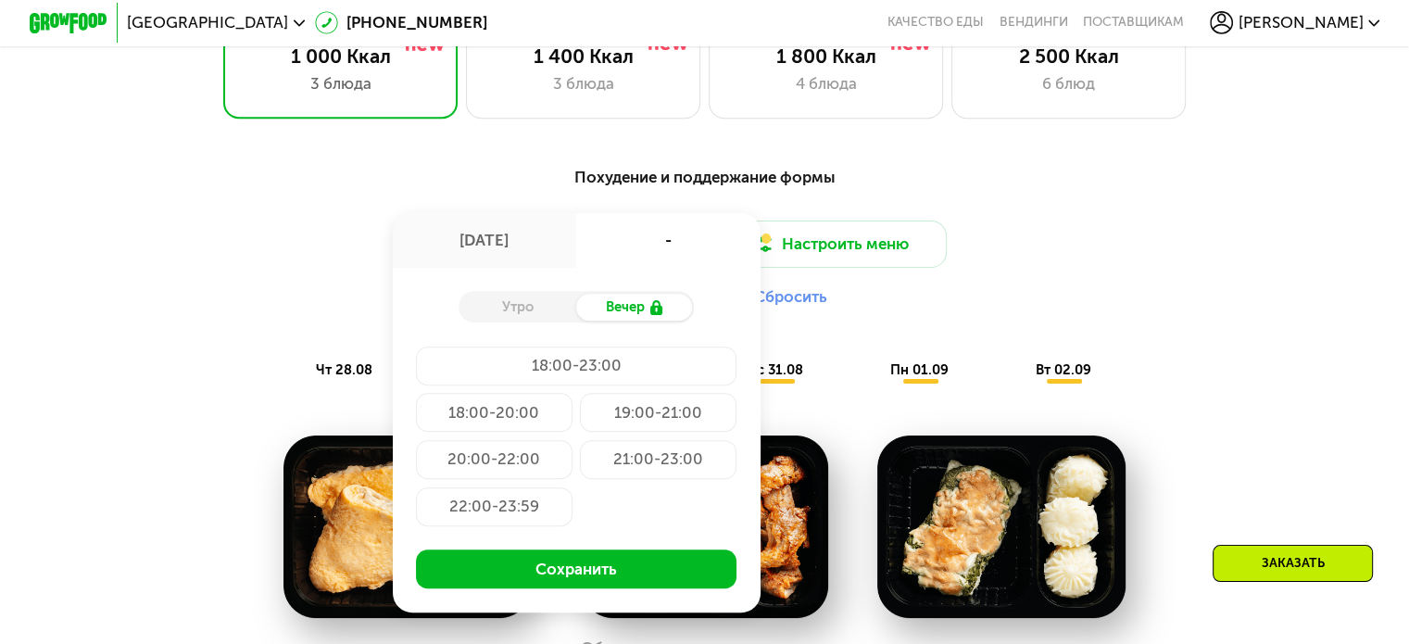
click at [526, 320] on div "Утро" at bounding box center [518, 308] width 118 height 28
click at [521, 246] on div "[DATE]" at bounding box center [485, 240] width 184 height 55
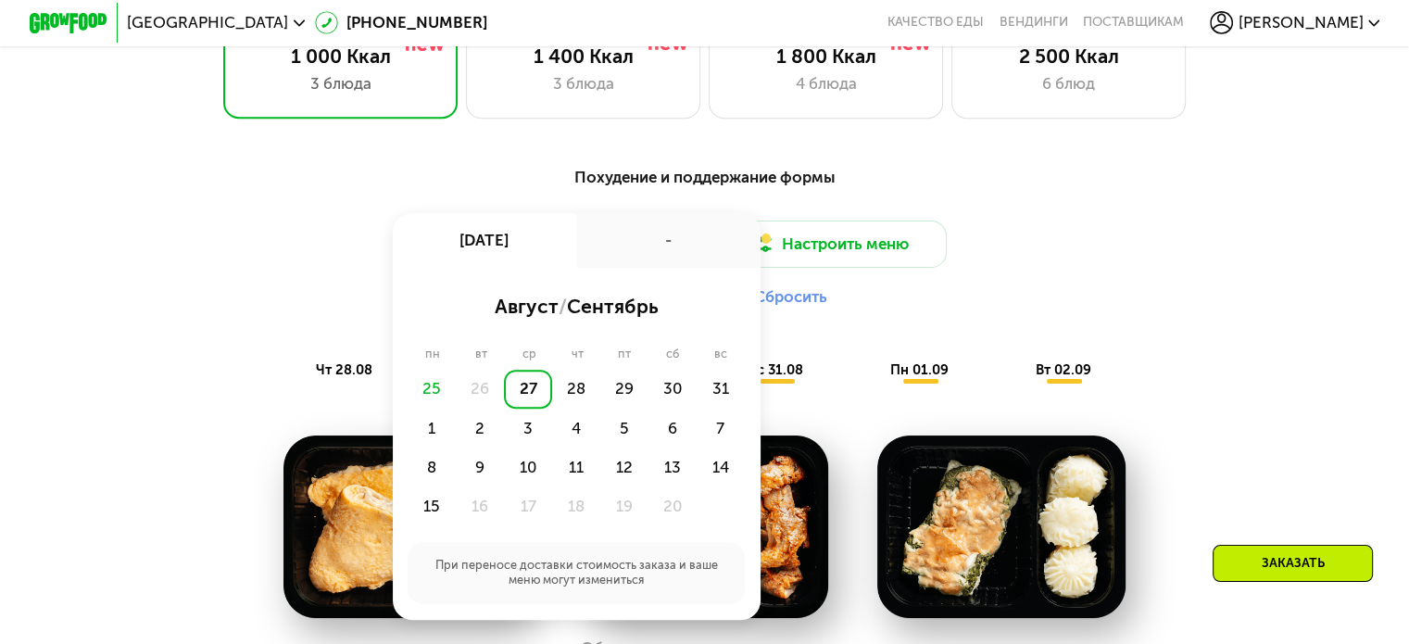
click at [284, 246] on div "Доставка: [DATE] авг, ср - август / сентябрь пн вт ср чт пт сб вс 25 26 27 28 2…" at bounding box center [704, 269] width 1159 height 96
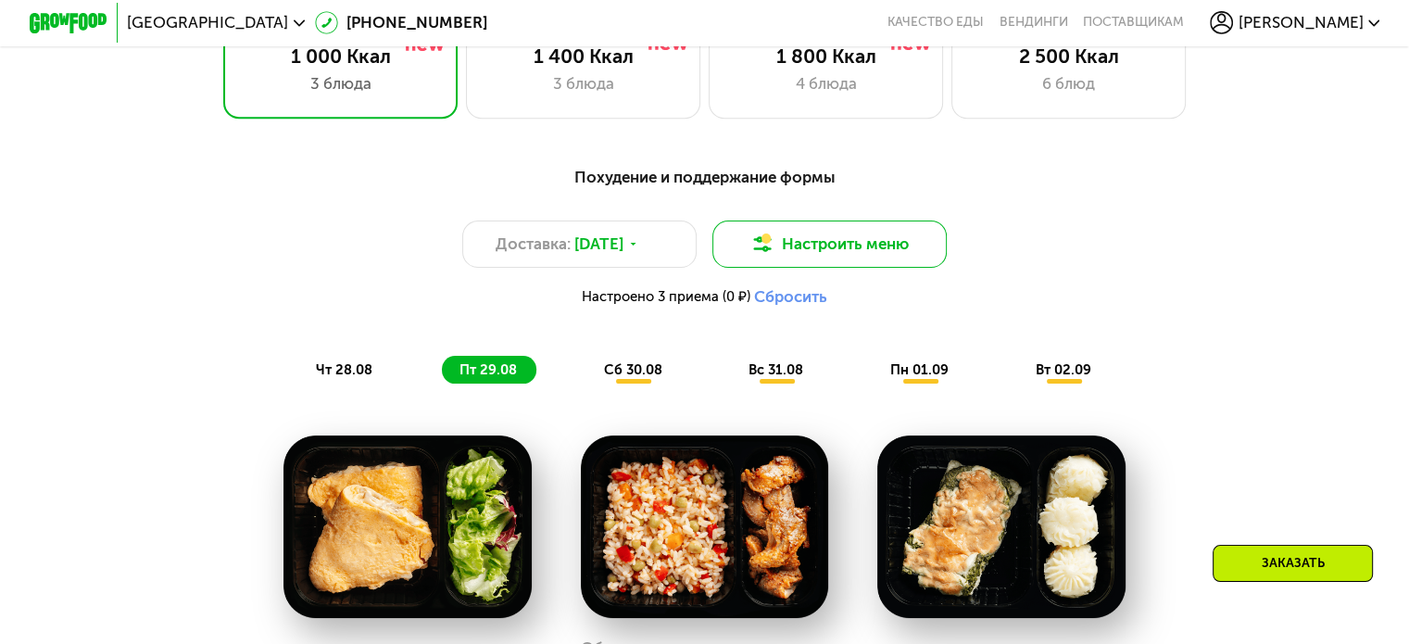
click at [844, 233] on button "Настроить меню" at bounding box center [830, 244] width 235 height 47
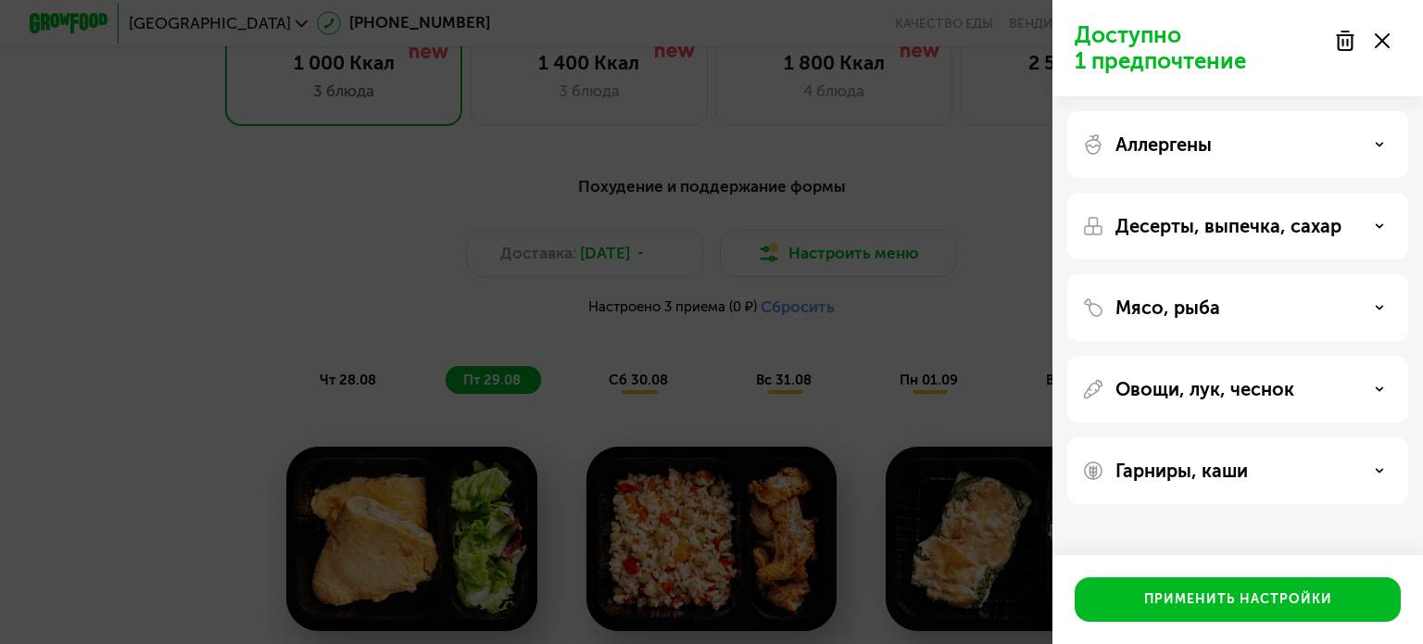
click at [800, 199] on div "Доступно 1 предпочтение Аллергены Десерты, выпечка, сахар Мясо, рыба Овощи, лук…" at bounding box center [711, 322] width 1423 height 644
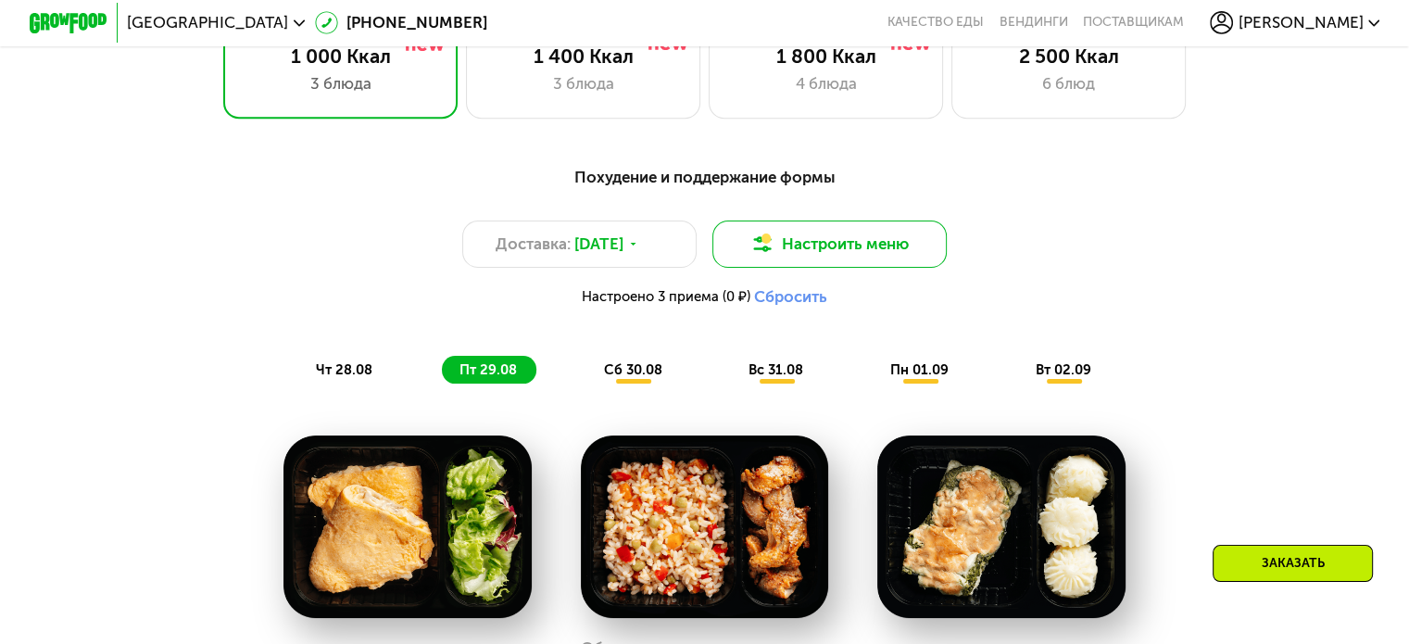
click at [818, 255] on button "Настроить меню" at bounding box center [830, 244] width 235 height 47
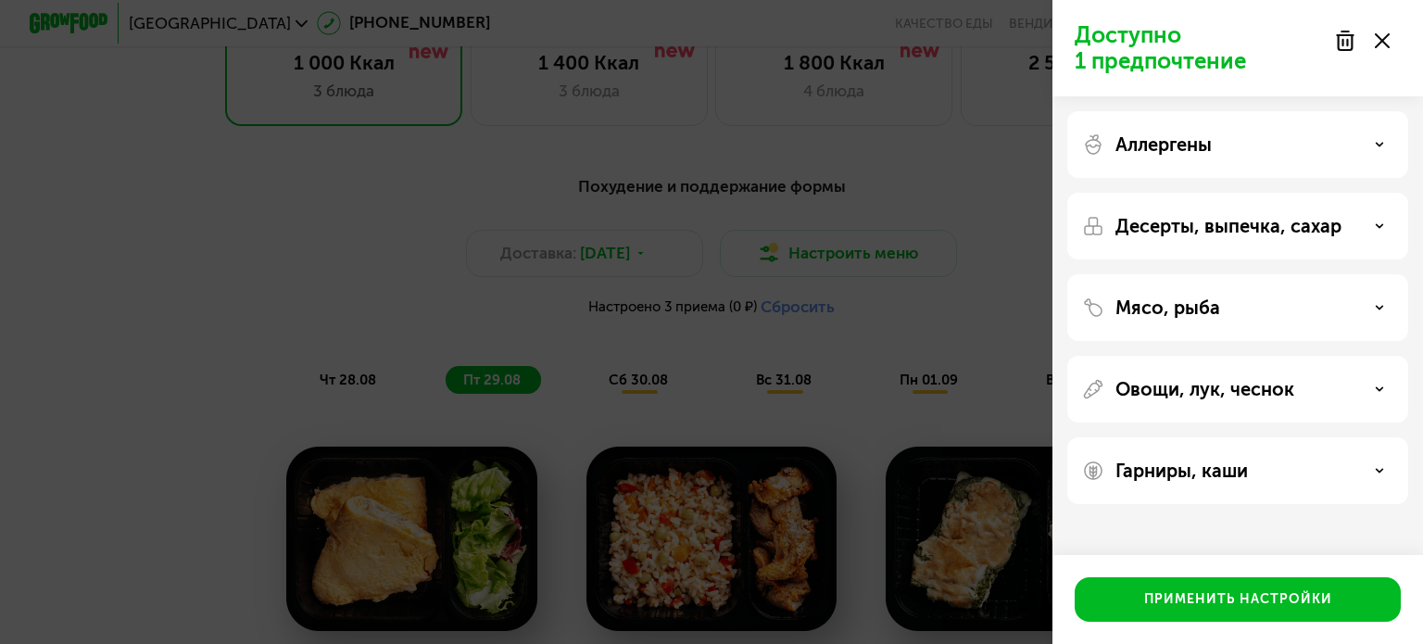
click at [1133, 356] on div "Мясо, рыба" at bounding box center [1237, 389] width 341 height 67
click at [1146, 318] on p "Мясо, рыба" at bounding box center [1168, 308] width 105 height 22
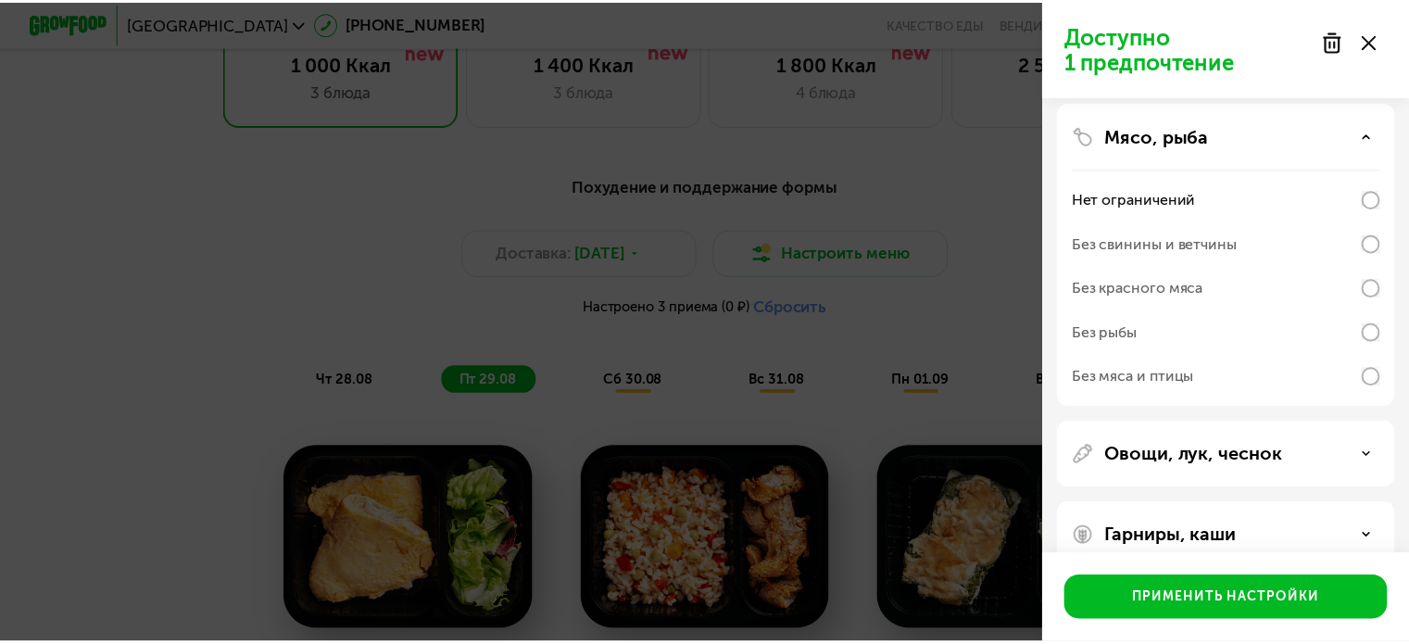
scroll to position [170, 0]
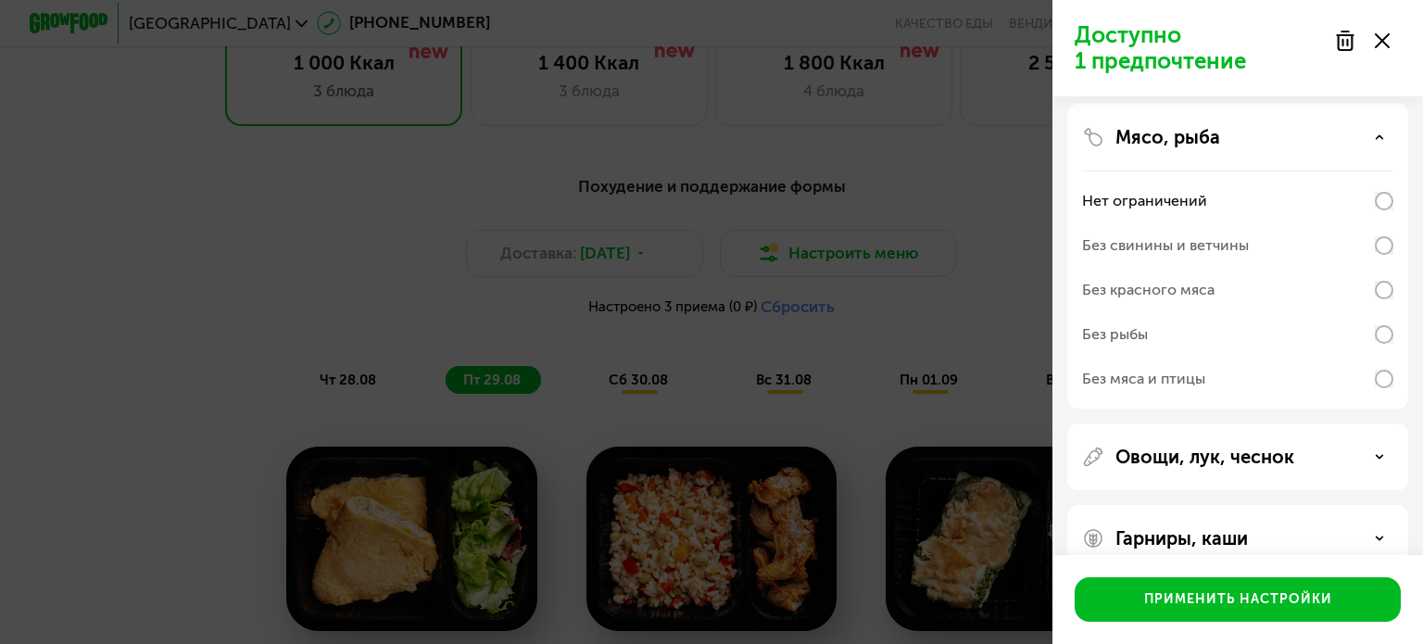
click at [1308, 357] on div "Без рыбы" at bounding box center [1237, 379] width 311 height 44
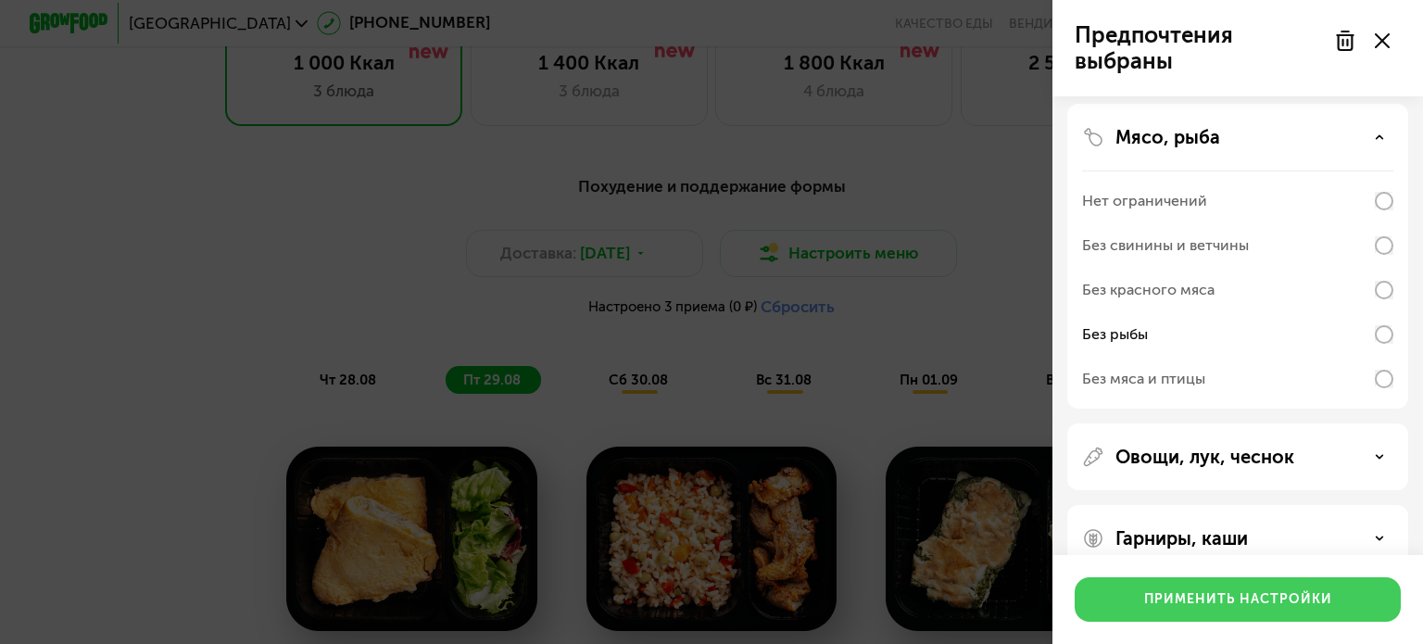
click at [1243, 610] on button "Применить настройки" at bounding box center [1238, 599] width 326 height 44
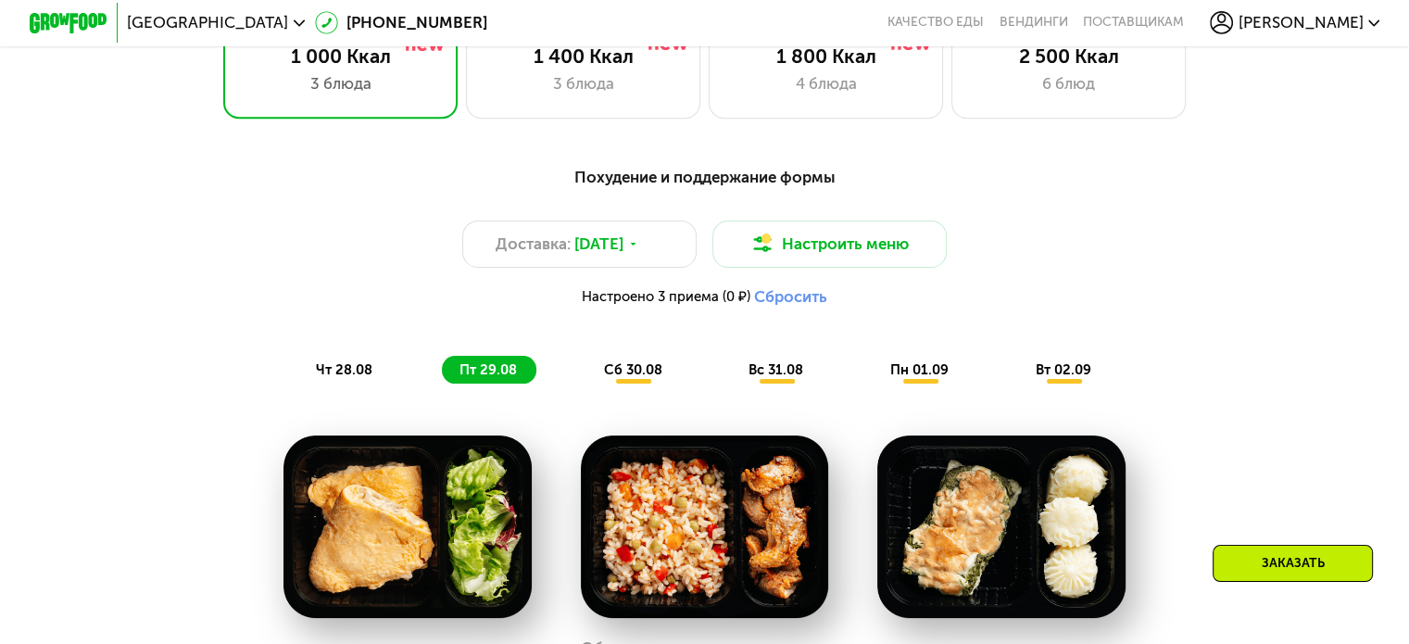
click at [350, 378] on span "чт 28.08" at bounding box center [344, 369] width 57 height 17
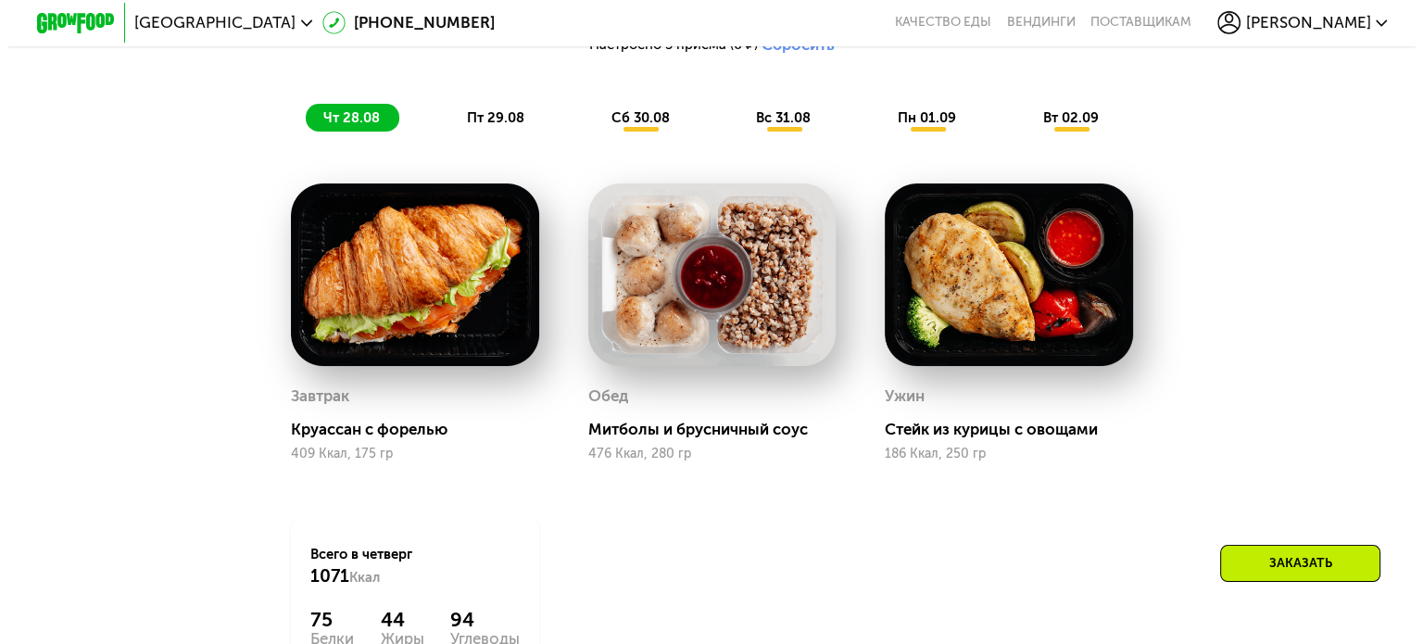
scroll to position [997, 0]
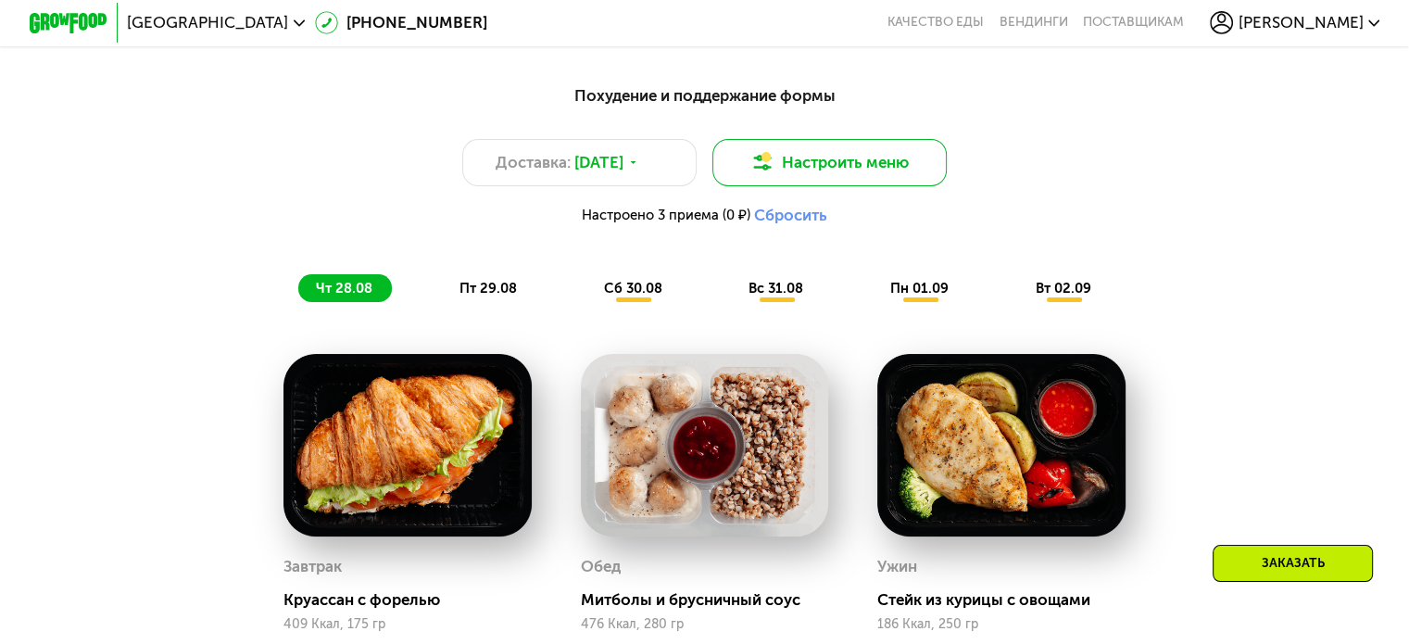
click at [838, 173] on button "Настроить меню" at bounding box center [830, 162] width 235 height 47
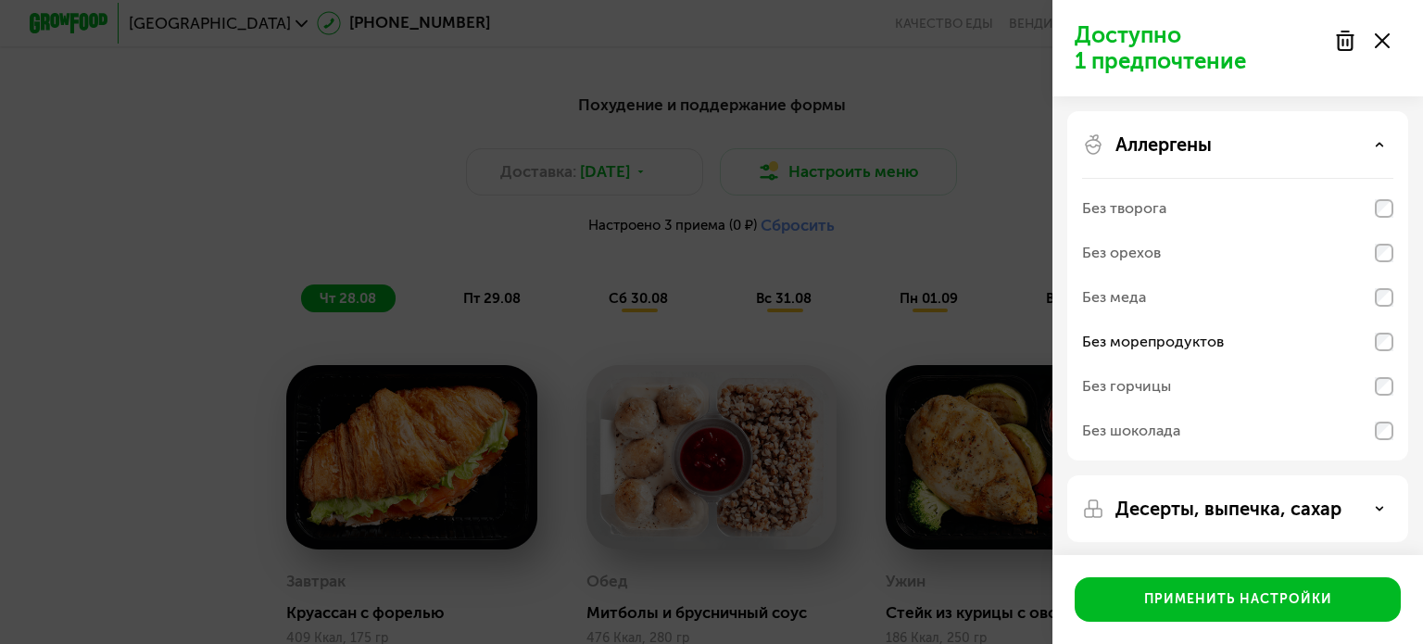
click at [1210, 151] on p "Аллергены" at bounding box center [1164, 144] width 96 height 22
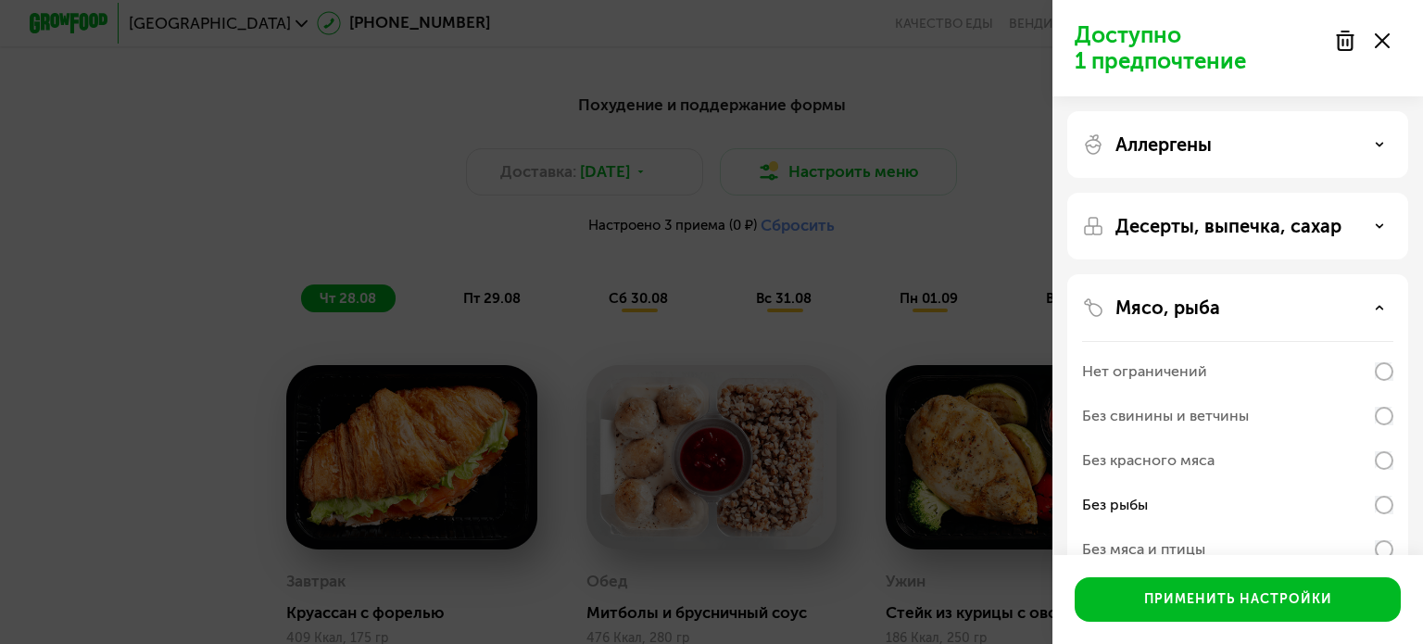
click at [1242, 594] on div "Мясо, рыба Нет ограничений Без свинины и ветчины Без красного мяса Без рыбы Без…" at bounding box center [1237, 627] width 341 height 67
click at [1226, 193] on div "Аллергены" at bounding box center [1237, 226] width 341 height 67
click at [1200, 139] on p "Аллергены" at bounding box center [1164, 144] width 96 height 22
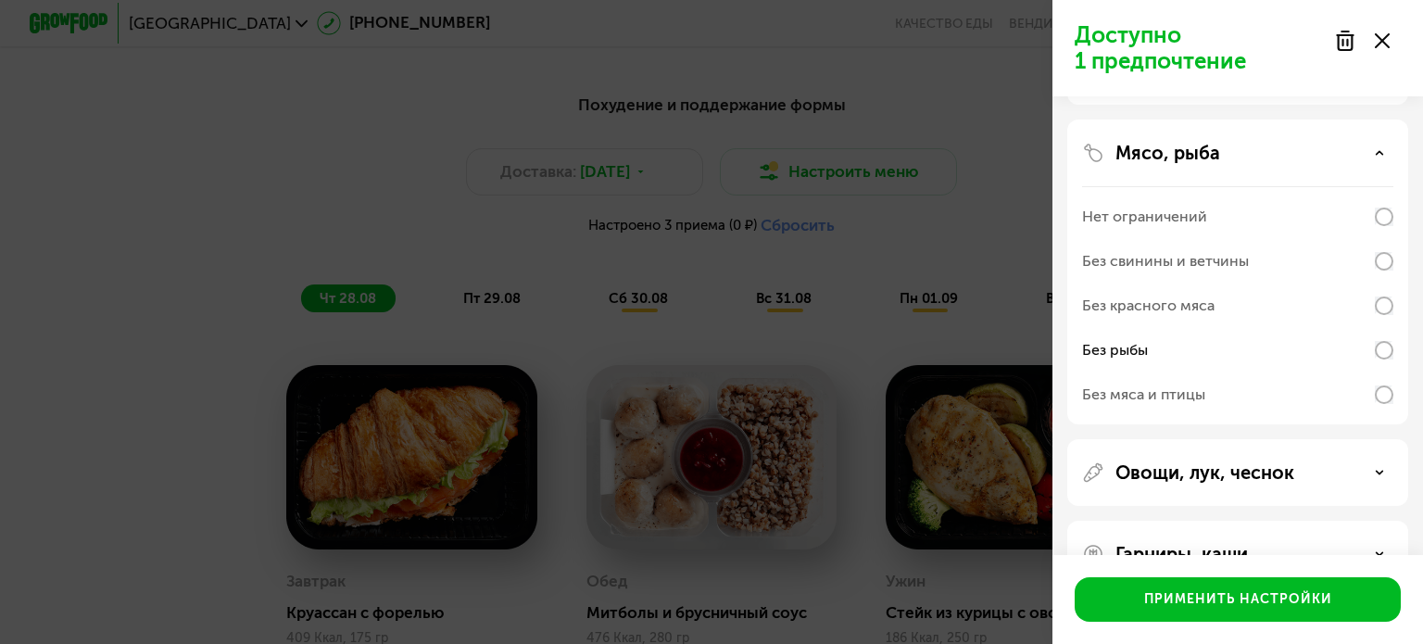
scroll to position [441, 0]
click at [1177, 259] on div "Без свинины и ветчины" at bounding box center [1165, 257] width 167 height 22
click at [1180, 331] on div "Без рыбы" at bounding box center [1237, 346] width 311 height 44
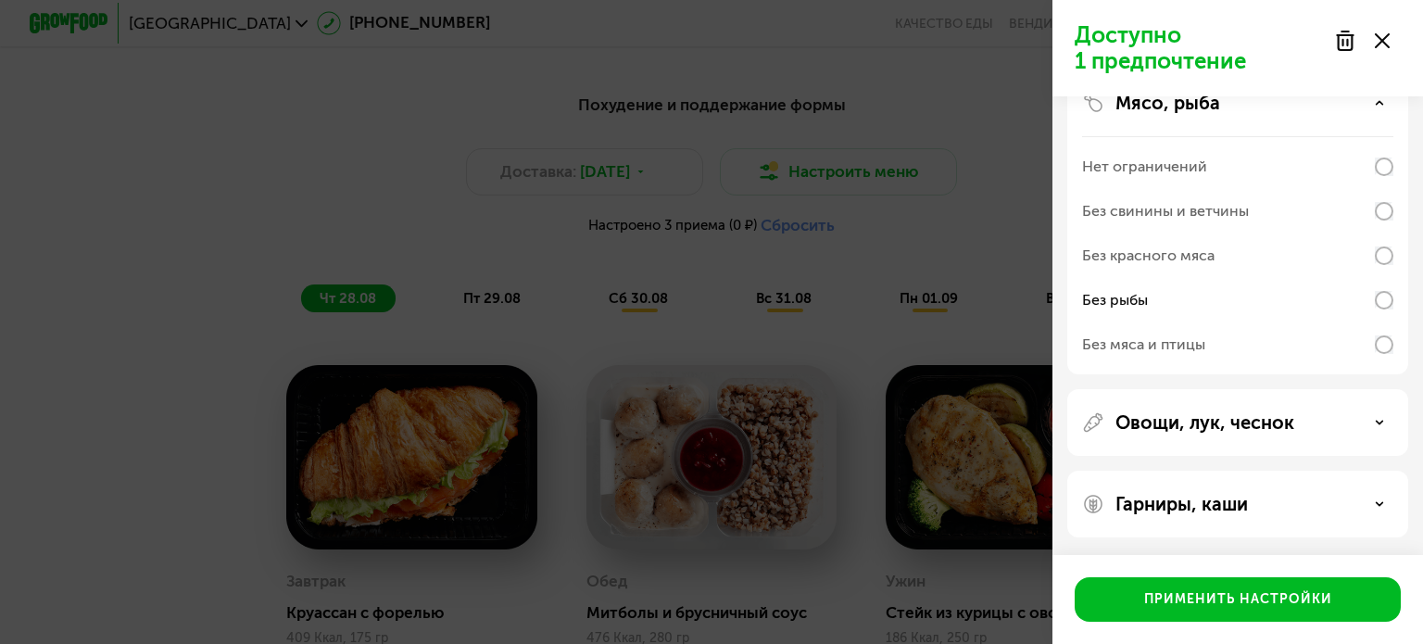
scroll to position [0, 0]
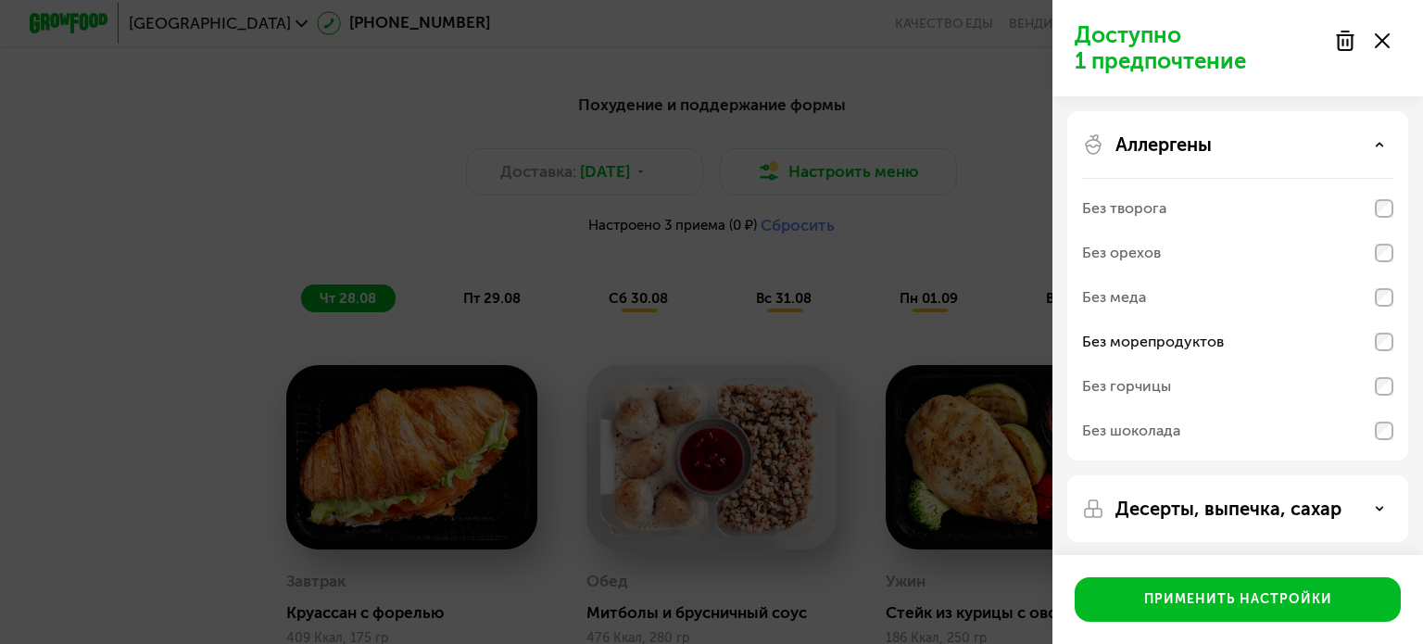
click at [1177, 218] on div "Без творога" at bounding box center [1237, 208] width 311 height 44
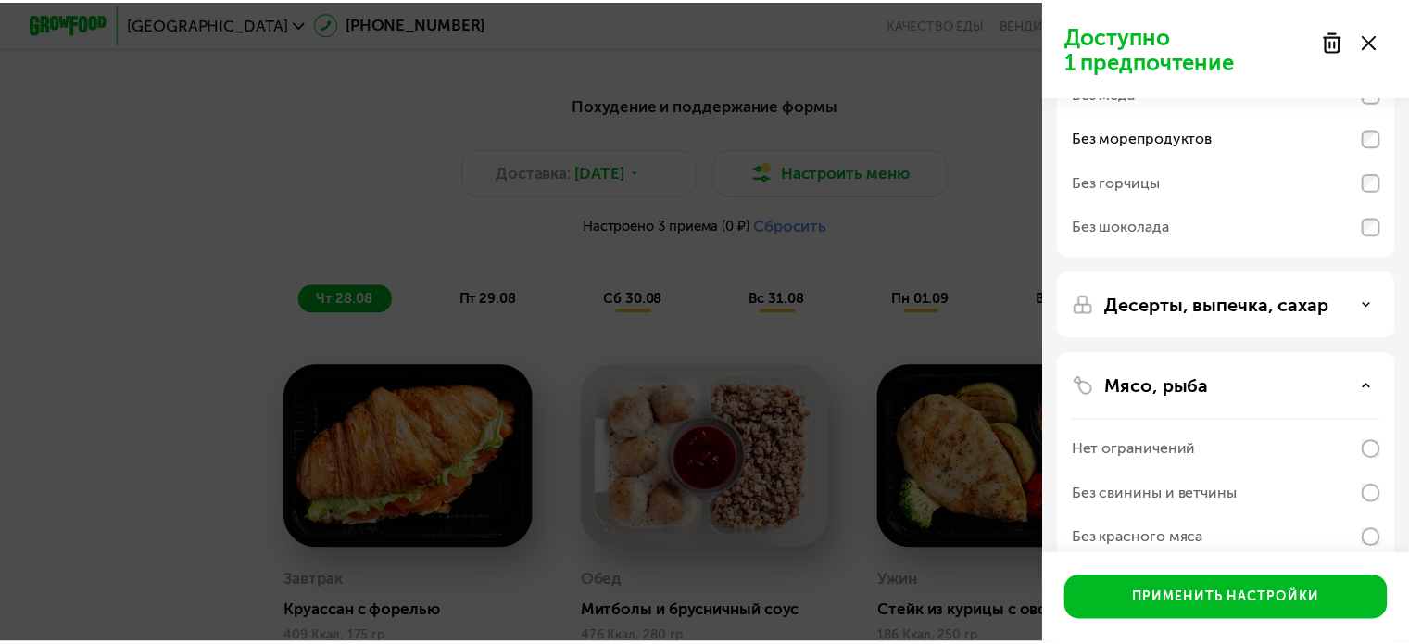
scroll to position [487, 0]
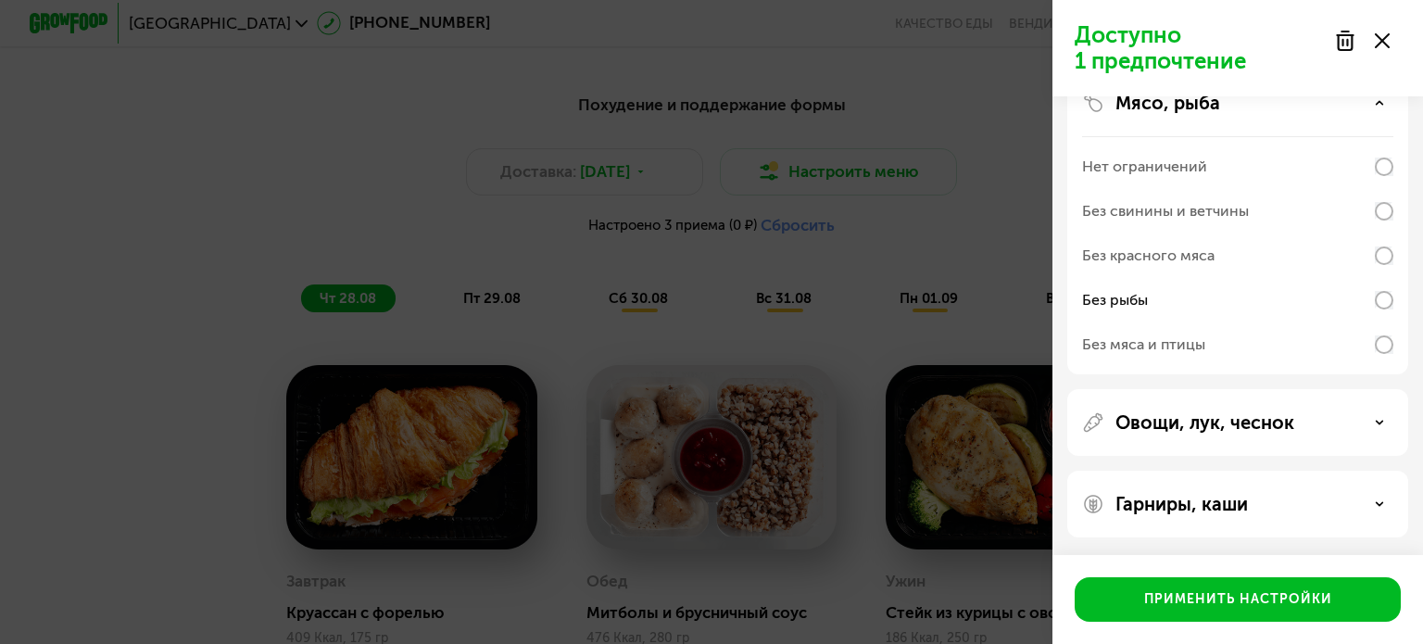
drag, startPoint x: 1225, startPoint y: 310, endPoint x: 1240, endPoint y: 294, distance: 22.3
click at [1240, 294] on div "Без рыбы" at bounding box center [1237, 300] width 311 height 44
click at [1242, 251] on div "Без красного мяса" at bounding box center [1237, 256] width 311 height 44
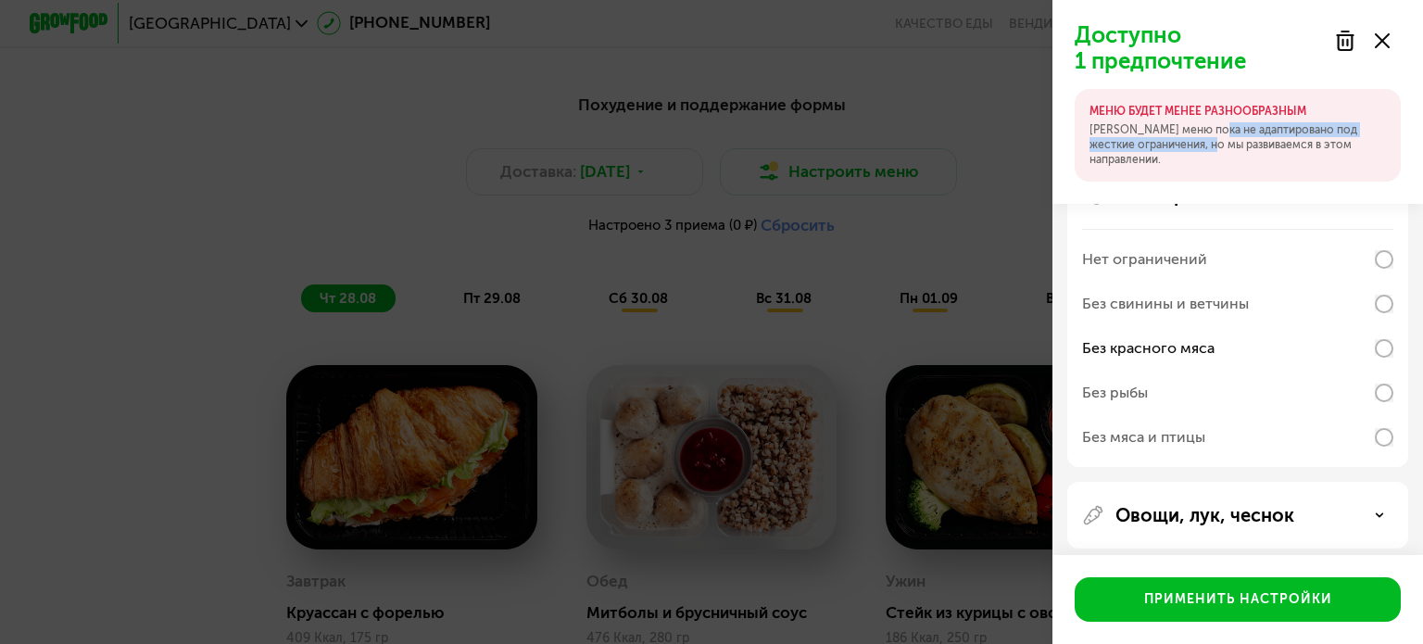
drag, startPoint x: 1213, startPoint y: 119, endPoint x: 1217, endPoint y: 148, distance: 29.9
click at [1217, 148] on div "МЕНЮ БУДЕТ МЕНЕЕ РАЗНООБРАЗНЫМ Наше меню пока не адаптировано под жесткие огран…" at bounding box center [1238, 135] width 326 height 93
click at [1142, 389] on div "Без рыбы" at bounding box center [1115, 393] width 66 height 22
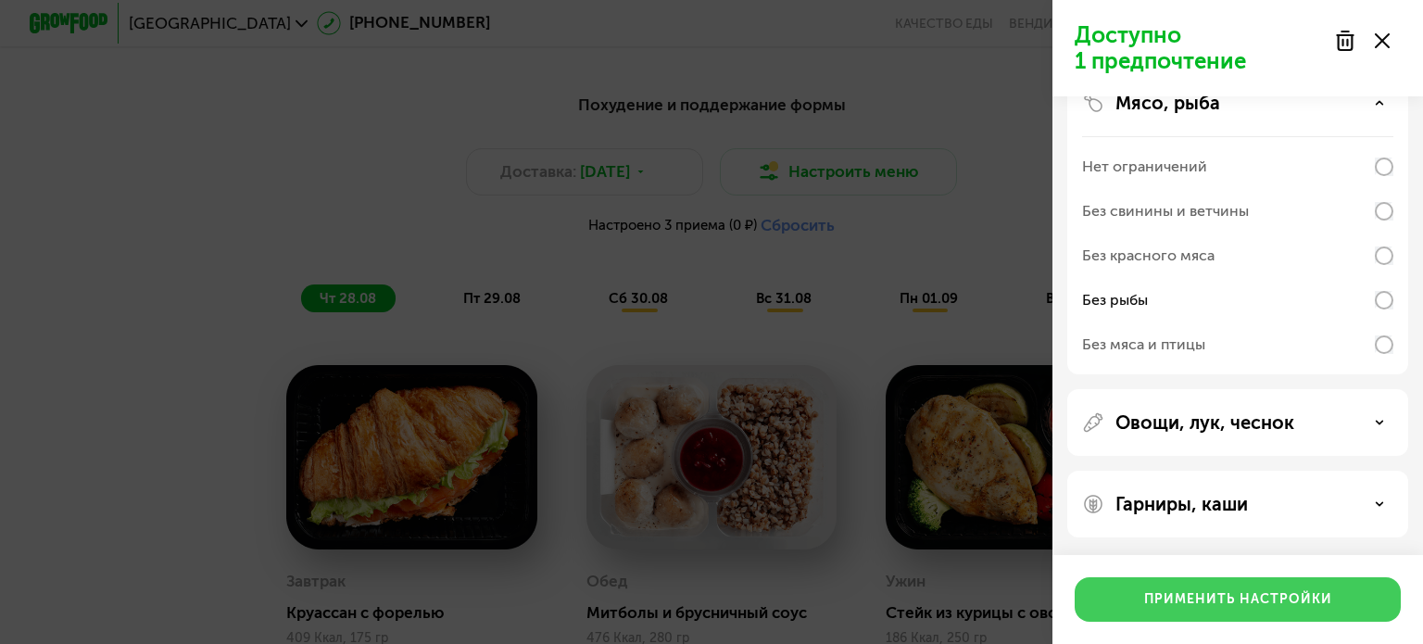
click at [1198, 594] on div "Применить настройки" at bounding box center [1238, 599] width 188 height 19
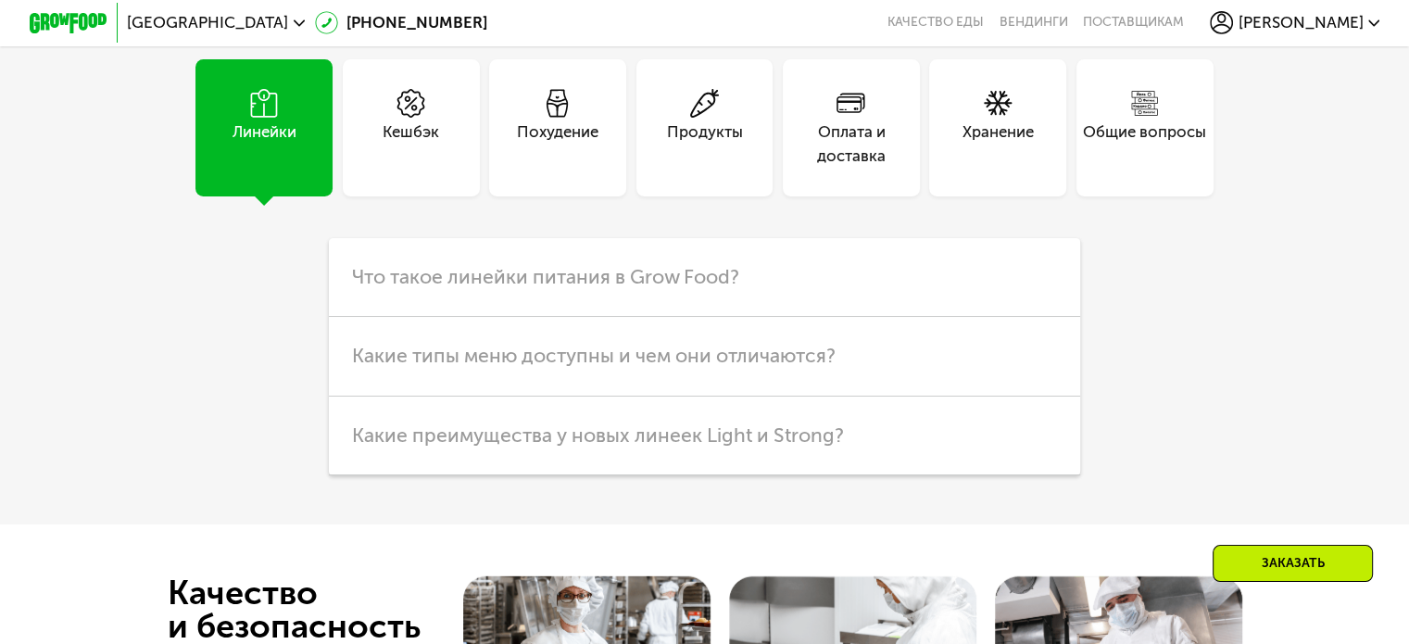
scroll to position [4859, 0]
click at [631, 188] on div "Похудение" at bounding box center [704, 128] width 146 height 137
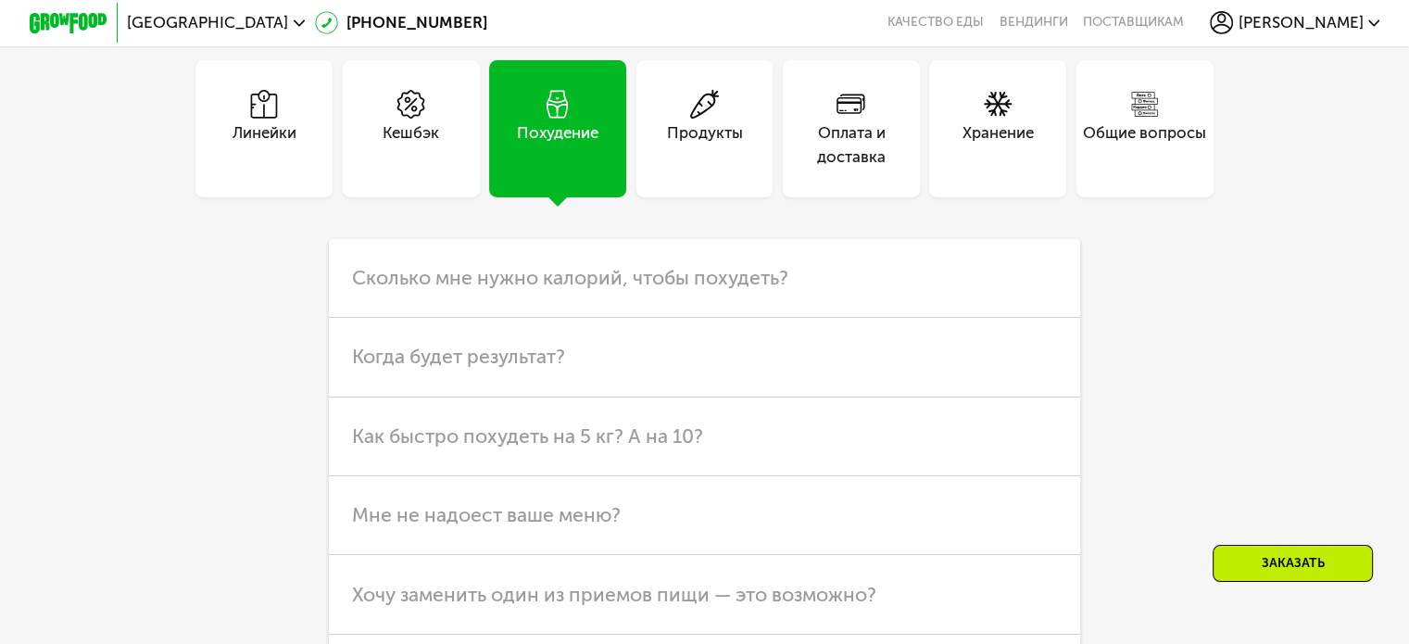
click at [671, 197] on div "Продукты" at bounding box center [705, 128] width 137 height 137
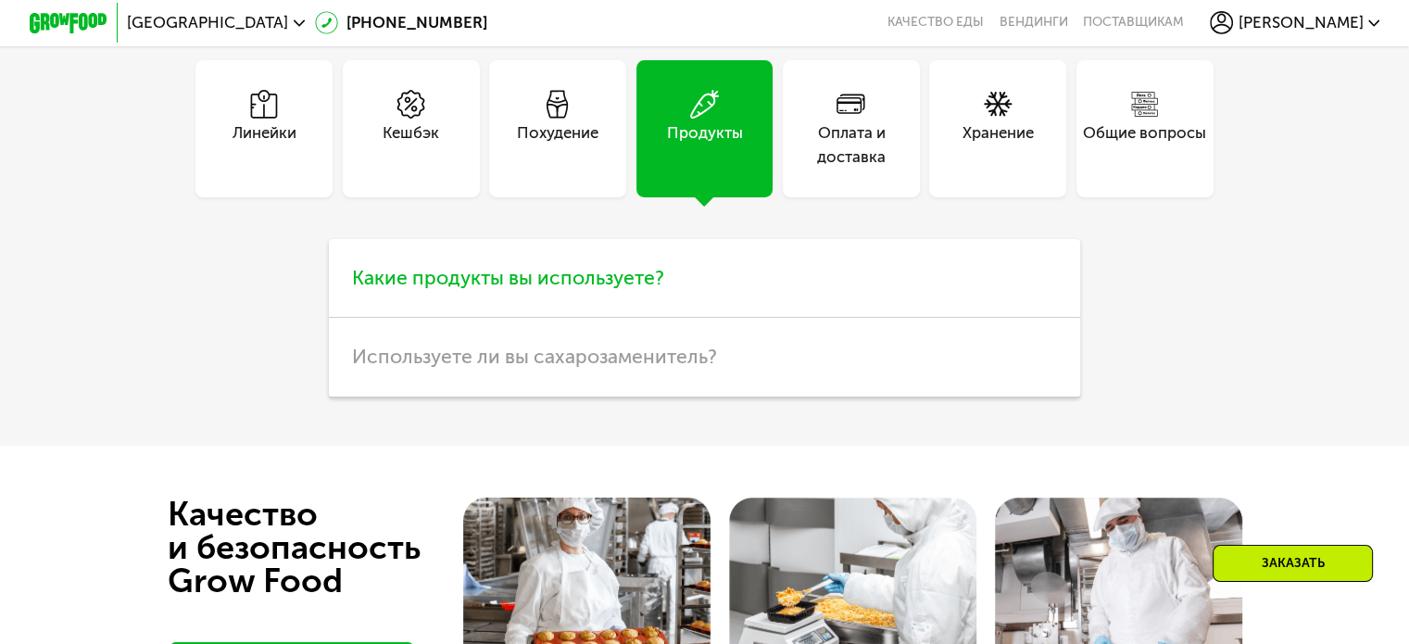
click at [604, 289] on span "Какие продукты вы используете?" at bounding box center [508, 277] width 312 height 23
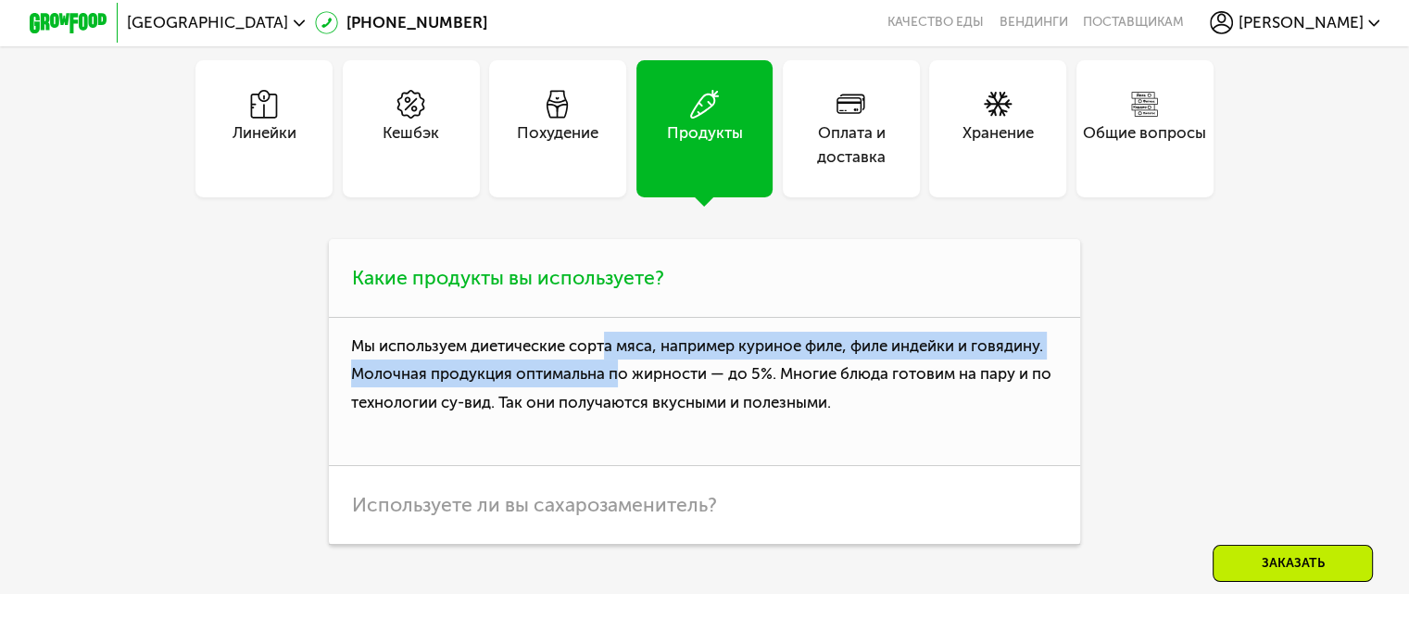
drag, startPoint x: 608, startPoint y: 387, endPoint x: 621, endPoint y: 405, distance: 21.9
click at [621, 405] on p "Мы используем диетические сорта мяса, например куриное филе, филе индейки и гов…" at bounding box center [704, 392] width 751 height 148
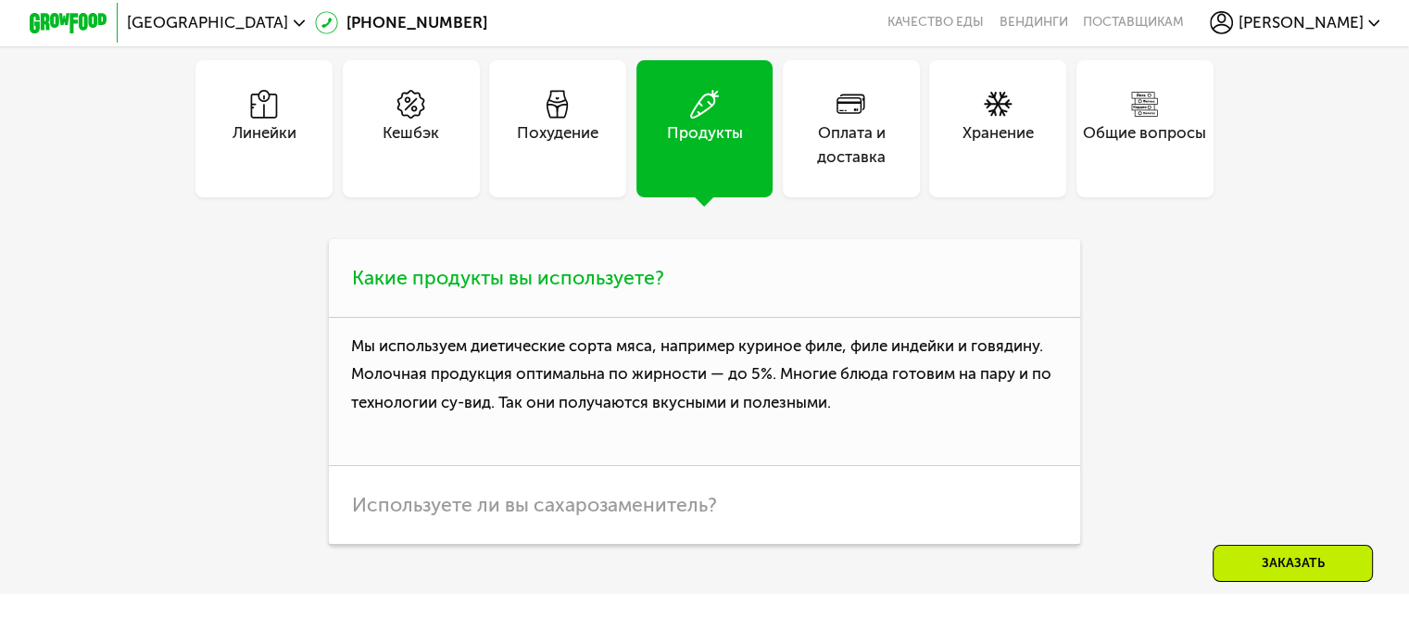
click at [630, 448] on p "Мы используем диетические сорта мяса, например куриное филе, филе индейки и гов…" at bounding box center [704, 392] width 751 height 148
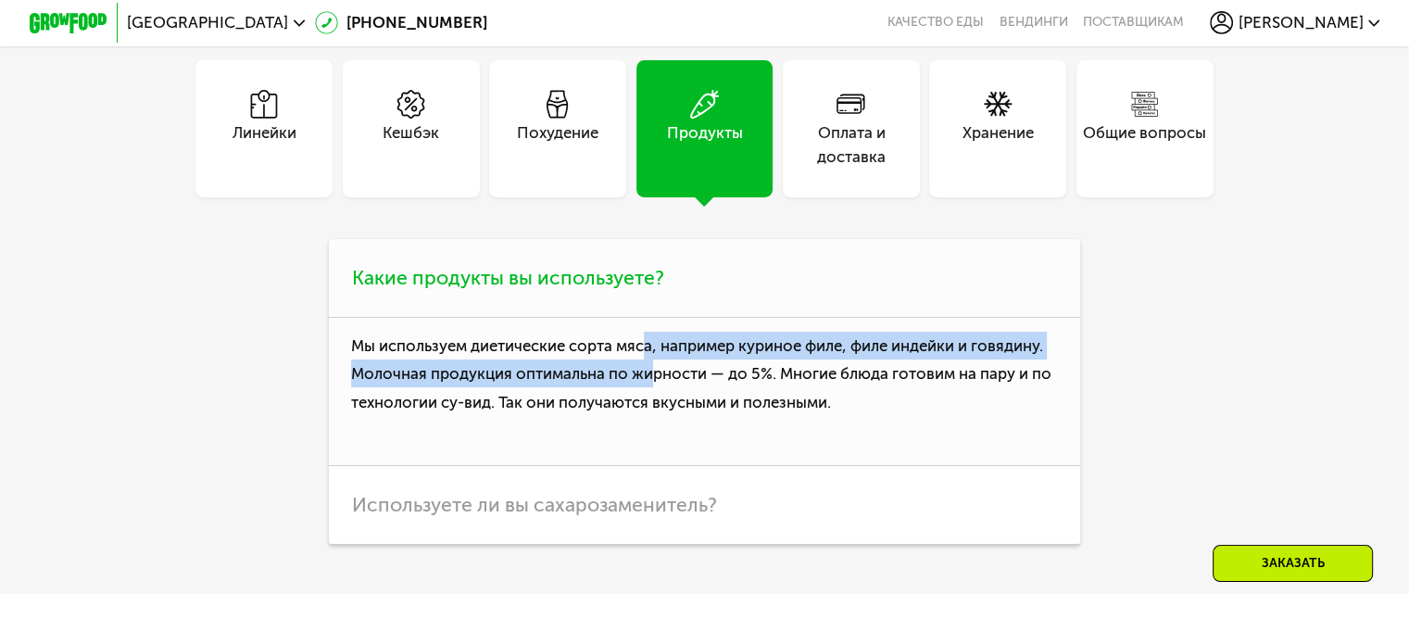
drag, startPoint x: 645, startPoint y: 400, endPoint x: 649, endPoint y: 424, distance: 24.4
click at [649, 424] on p "Мы используем диетические сорта мяса, например куриное филе, филе индейки и гов…" at bounding box center [704, 392] width 751 height 148
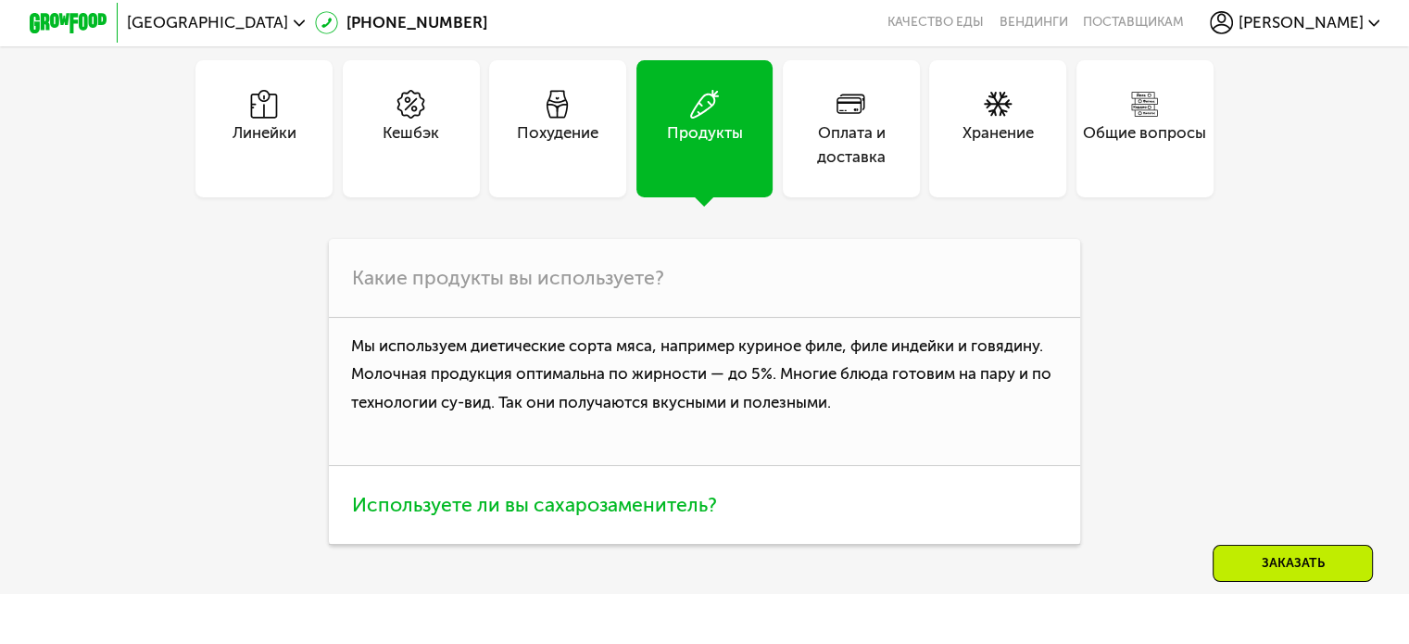
click at [634, 516] on span "Используете ли вы сахарозаменитель?" at bounding box center [534, 504] width 365 height 23
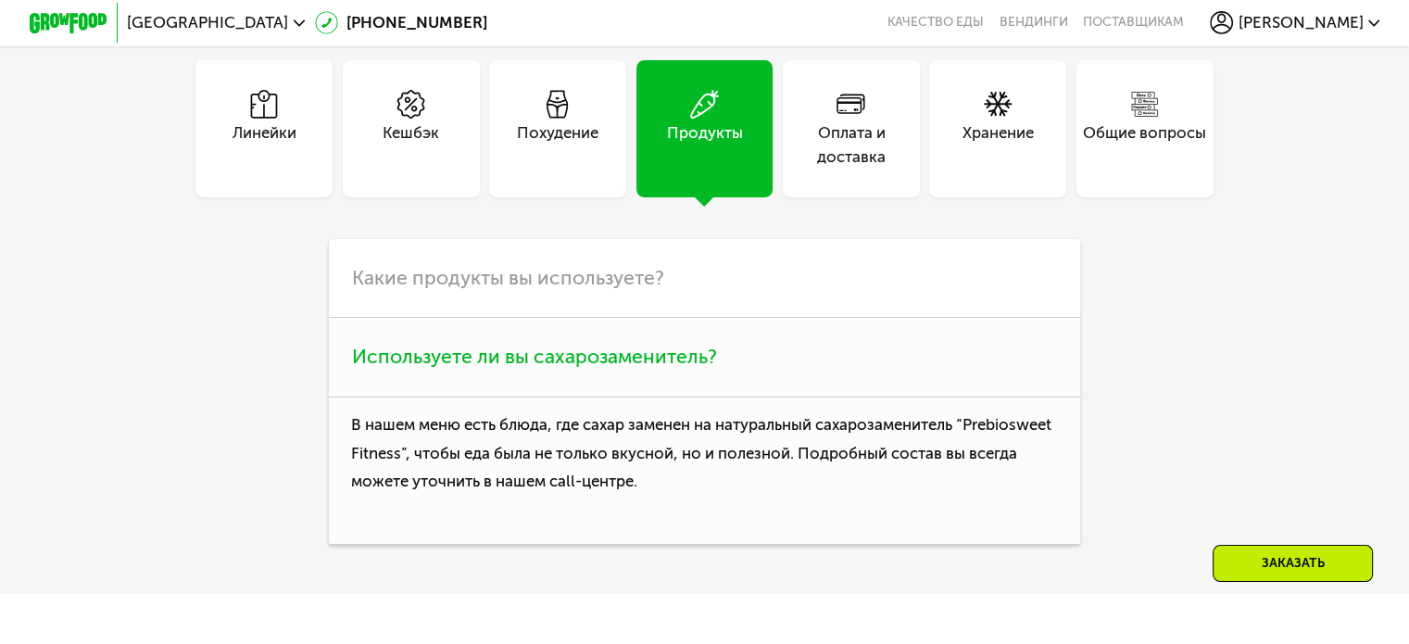
scroll to position [5015, 0]
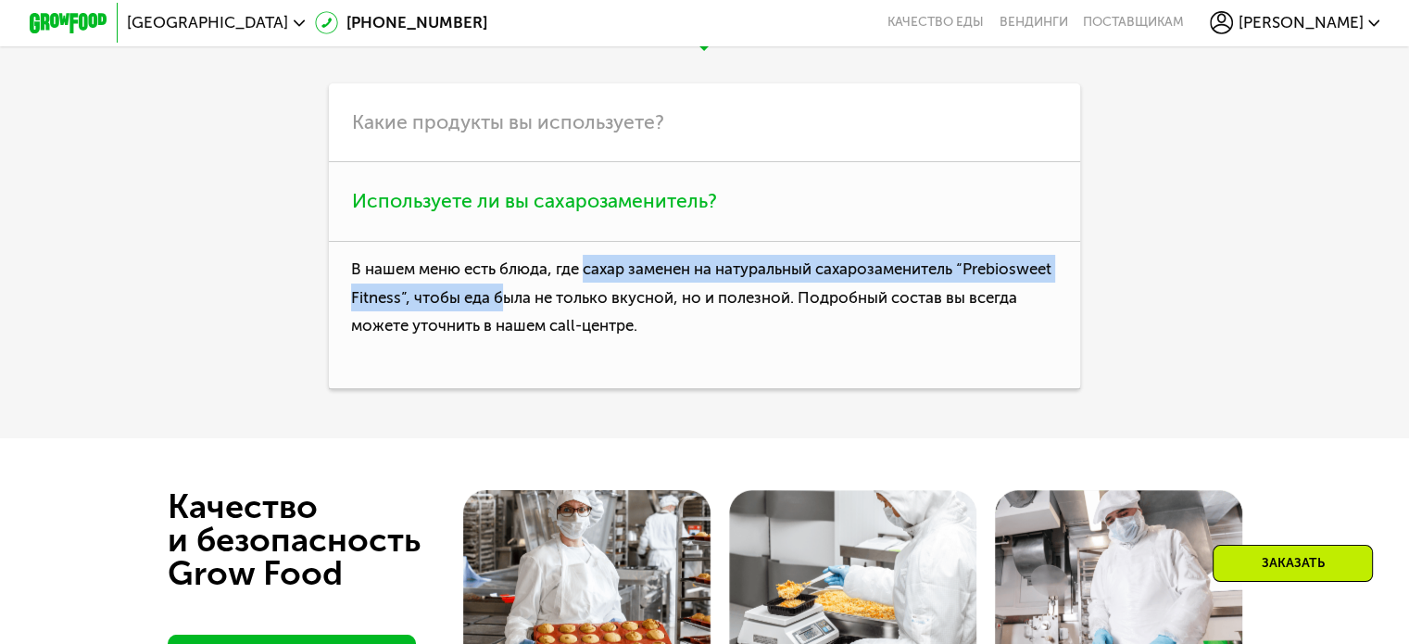
drag, startPoint x: 586, startPoint y: 309, endPoint x: 597, endPoint y: 347, distance: 40.5
click at [597, 347] on p "В нашем меню есть блюда, где сахар заменен на натуральный сахарозаменитель “Pre…" at bounding box center [704, 316] width 751 height 148
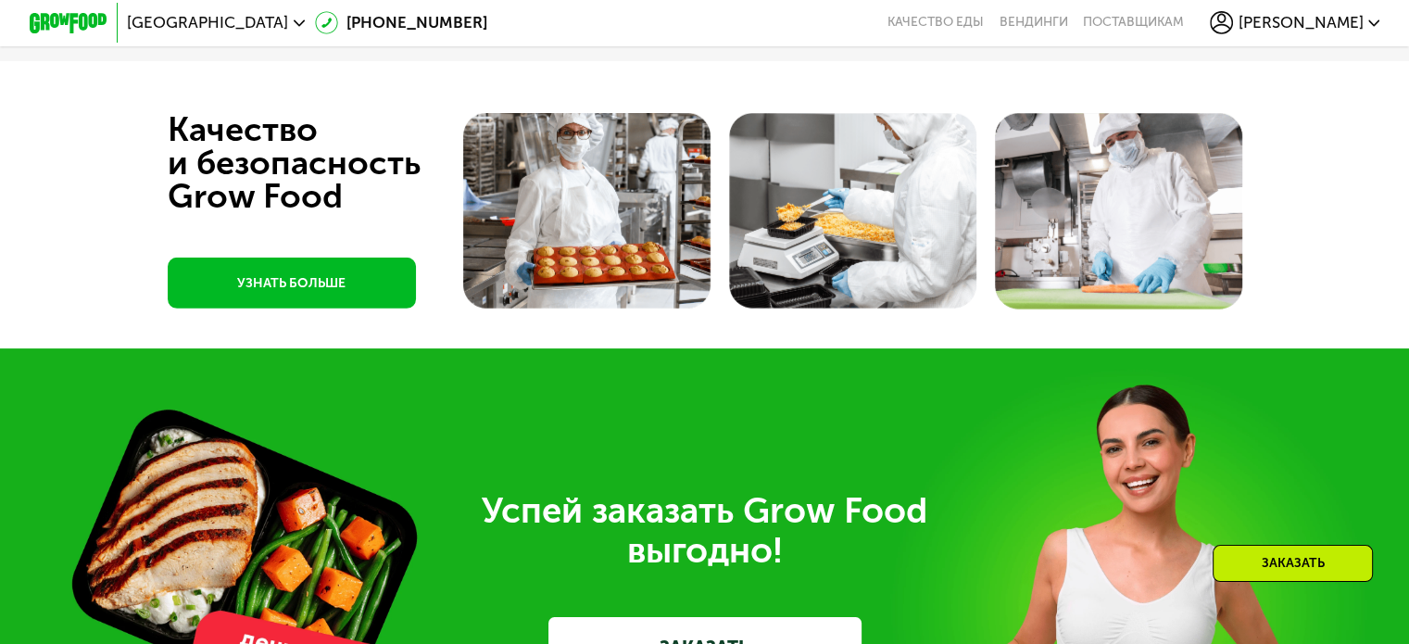
scroll to position [5467, 0]
